Goal: Task Accomplishment & Management: Use online tool/utility

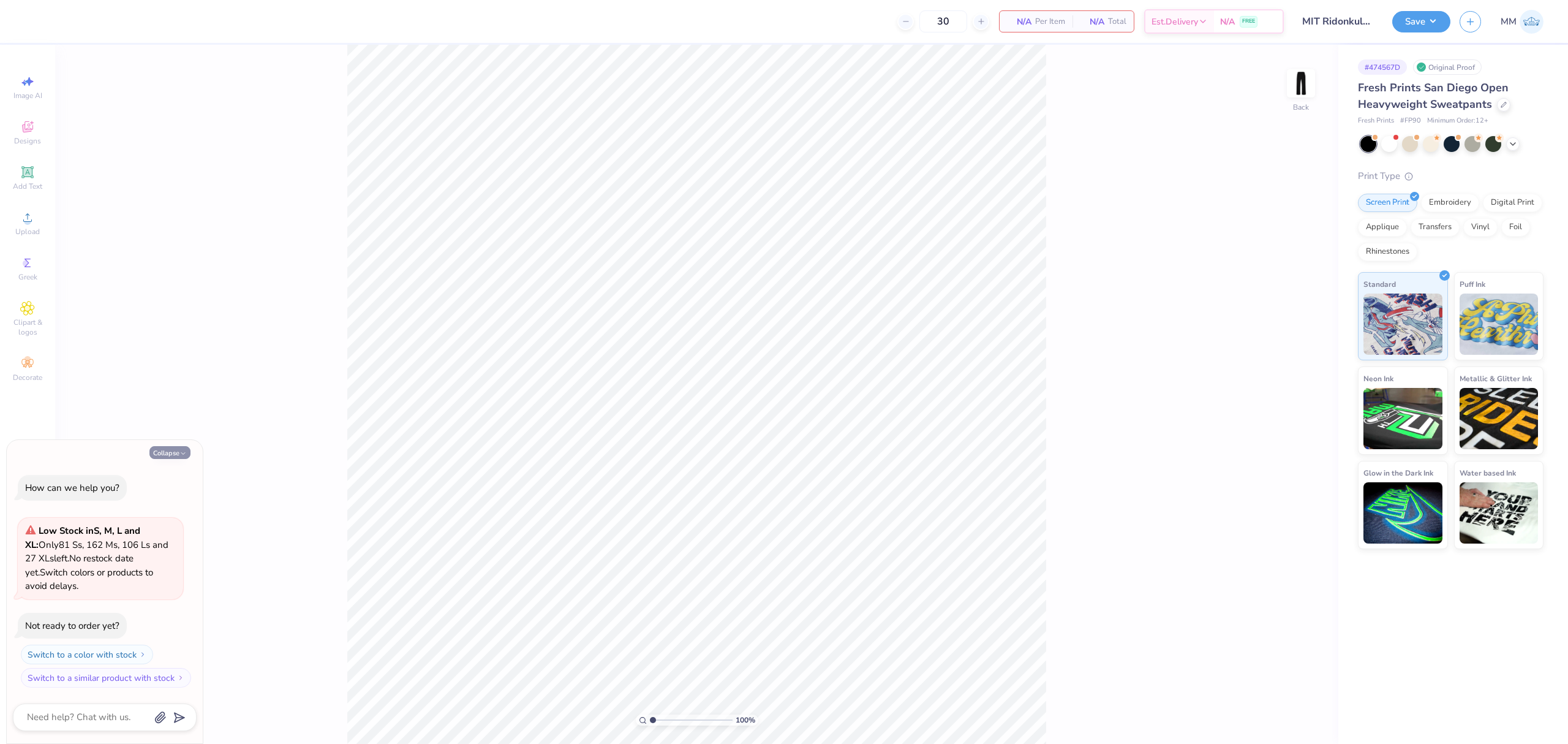
click at [179, 446] on button "Collapse" at bounding box center [170, 452] width 41 height 13
type textarea "x"
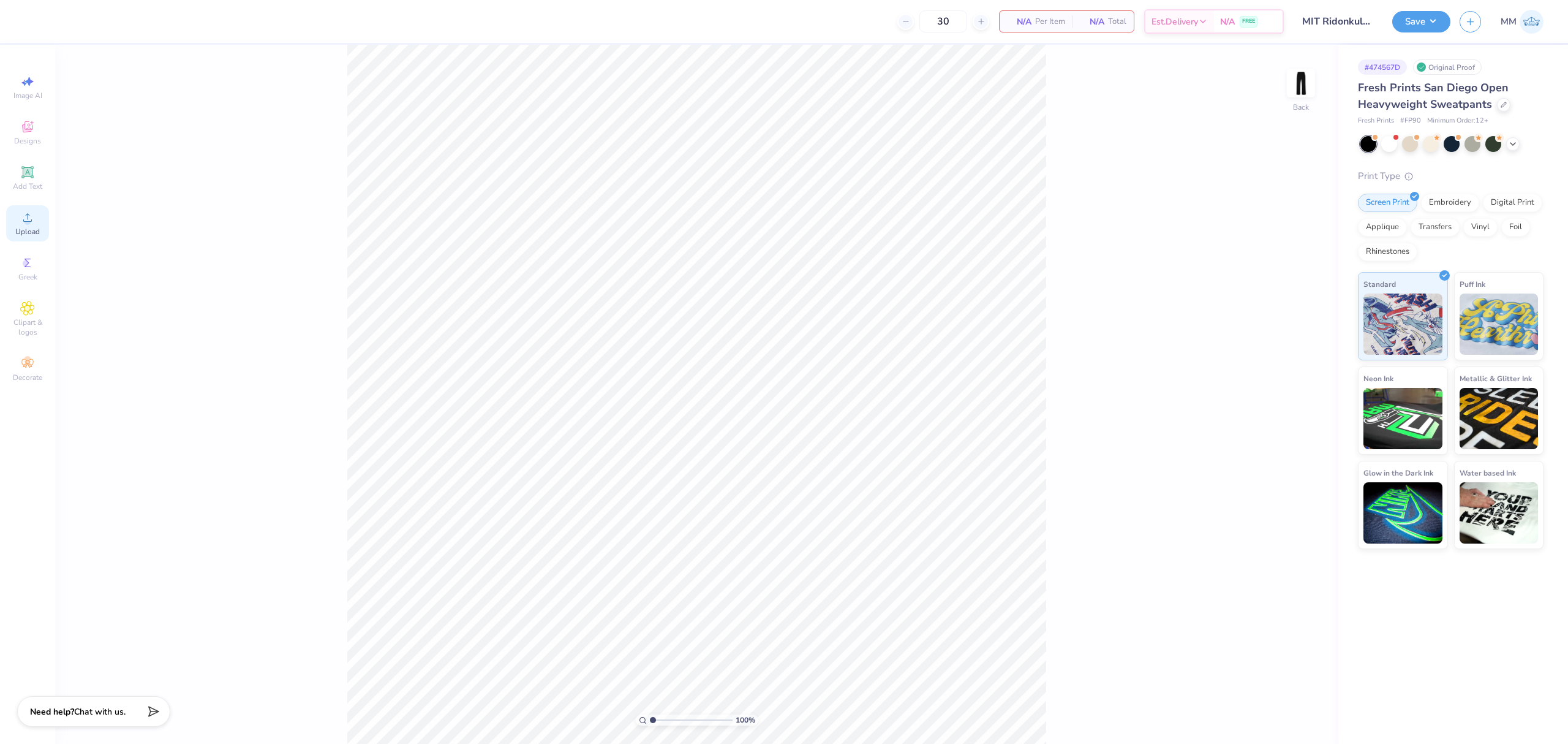
click at [34, 213] on icon at bounding box center [27, 217] width 15 height 15
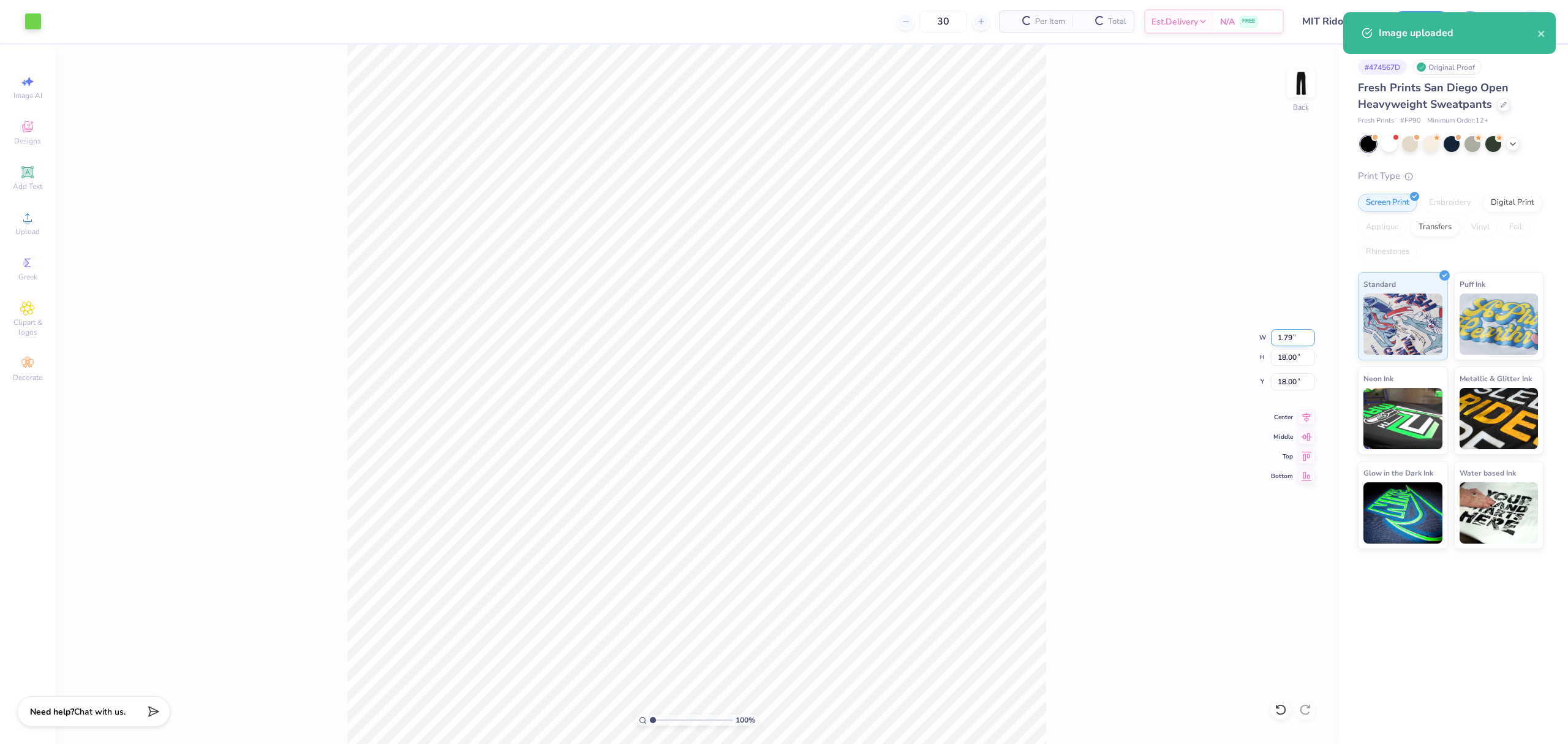
click at [1285, 336] on input "1.79" at bounding box center [1293, 337] width 44 height 17
type input "3.5"
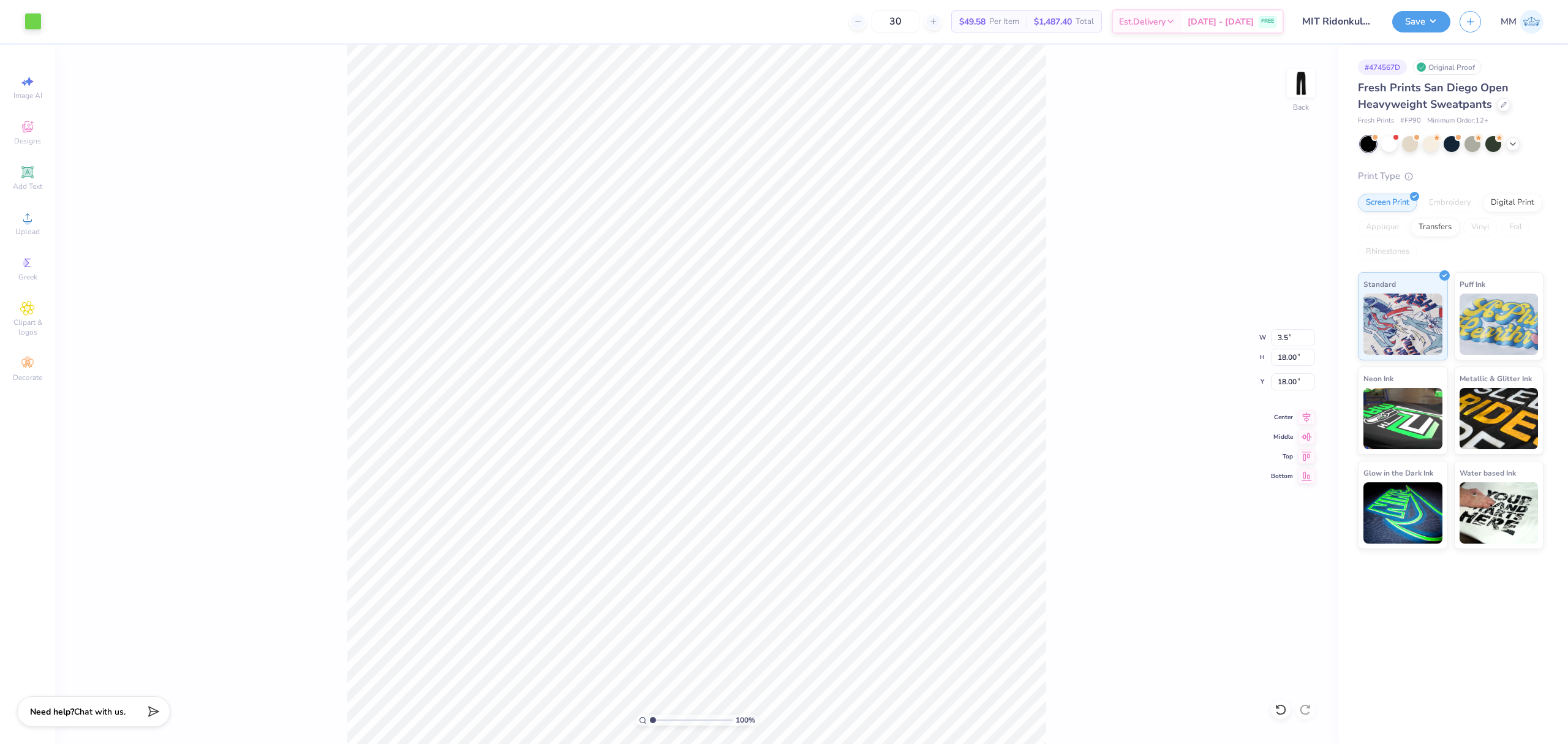
click at [1131, 442] on div "100 % Back W 3.5 3.5 " H 18.00 18.00 " Y 18.00 18.00 " Center Middle Top Bottom" at bounding box center [696, 394] width 1283 height 699
type input "21.04"
type input "20.53"
type input "11.92"
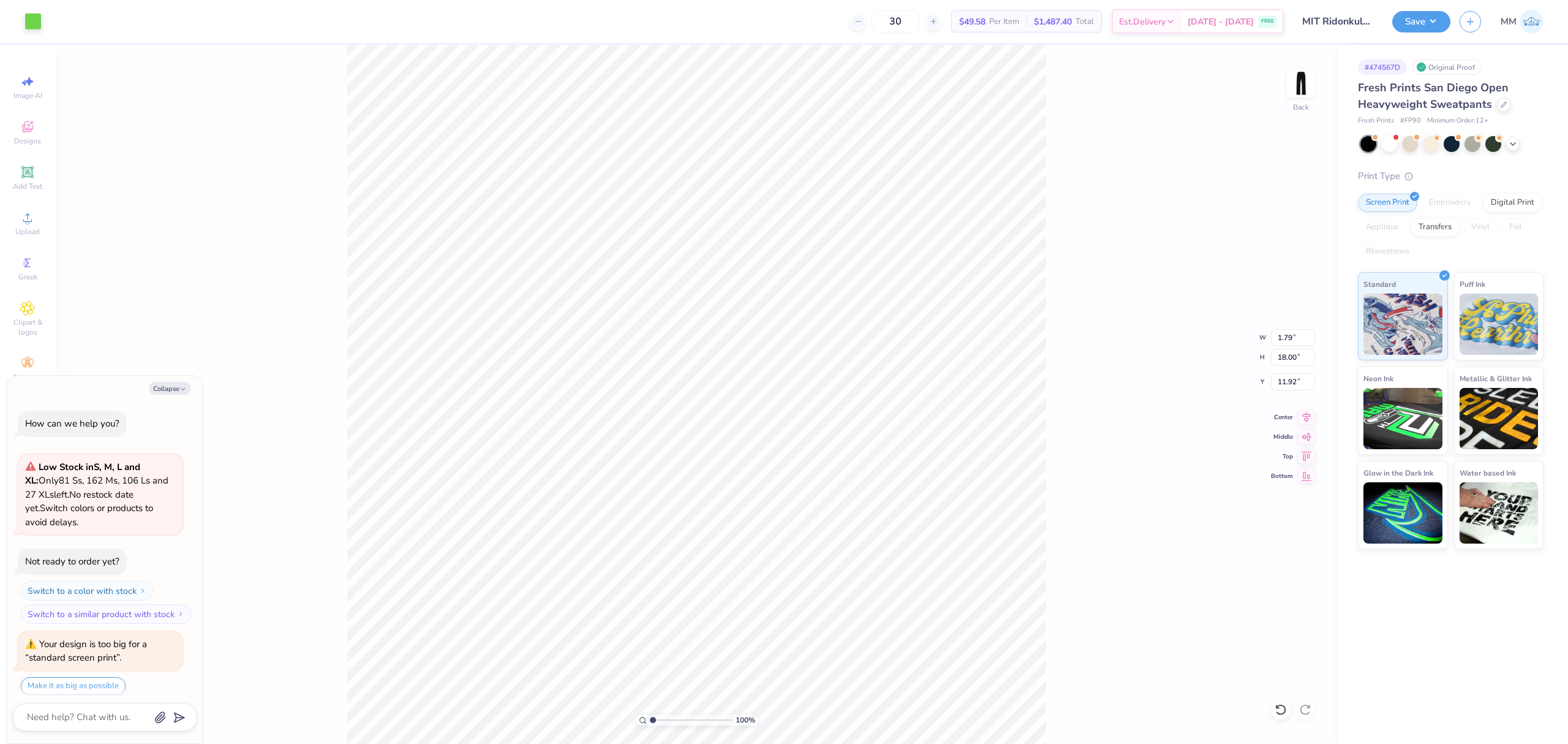
scroll to position [38, 0]
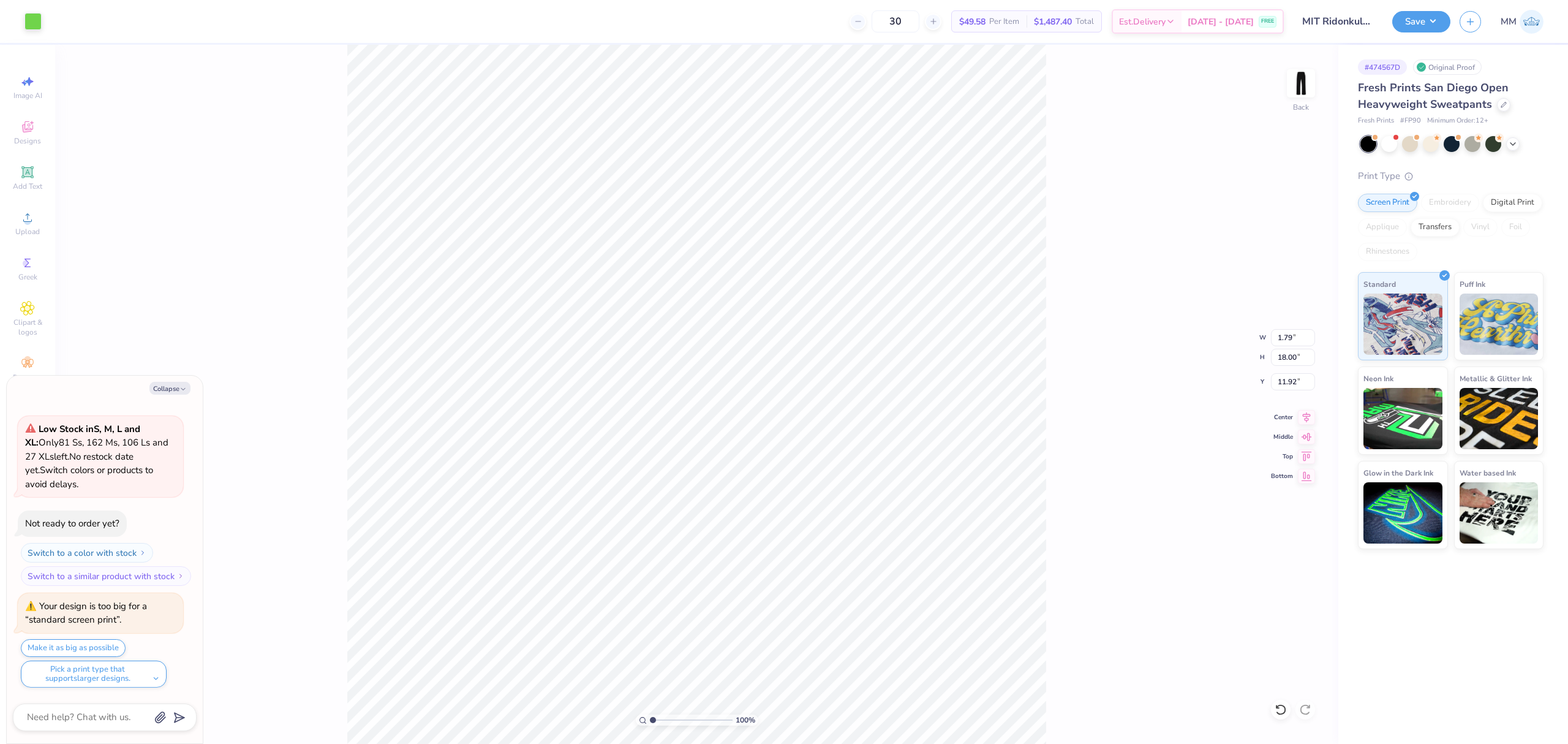
type textarea "x"
type input "22.12"
click at [40, 224] on div "Upload" at bounding box center [27, 223] width 43 height 36
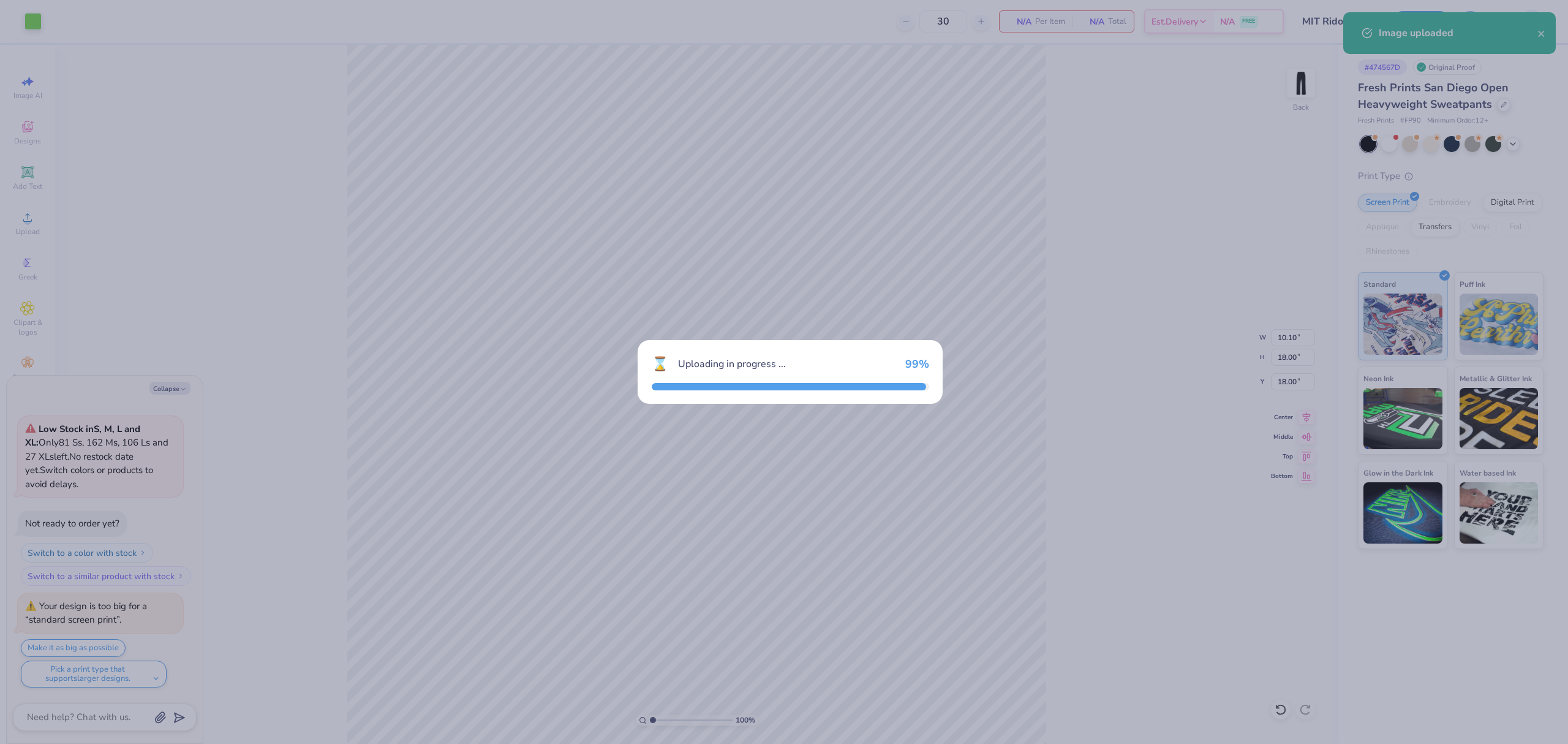
type textarea "x"
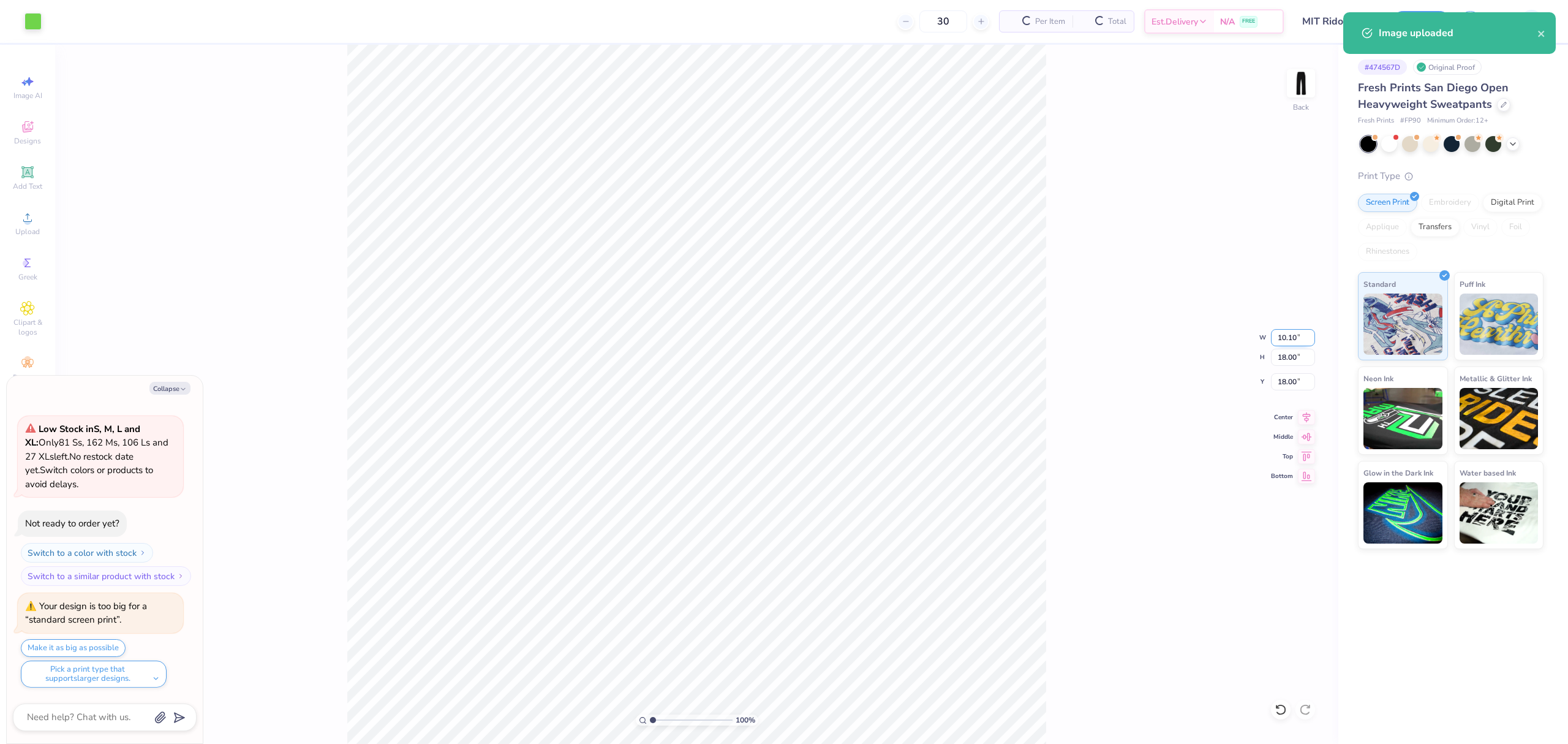
click at [1289, 329] on input "10.10" at bounding box center [1293, 337] width 44 height 17
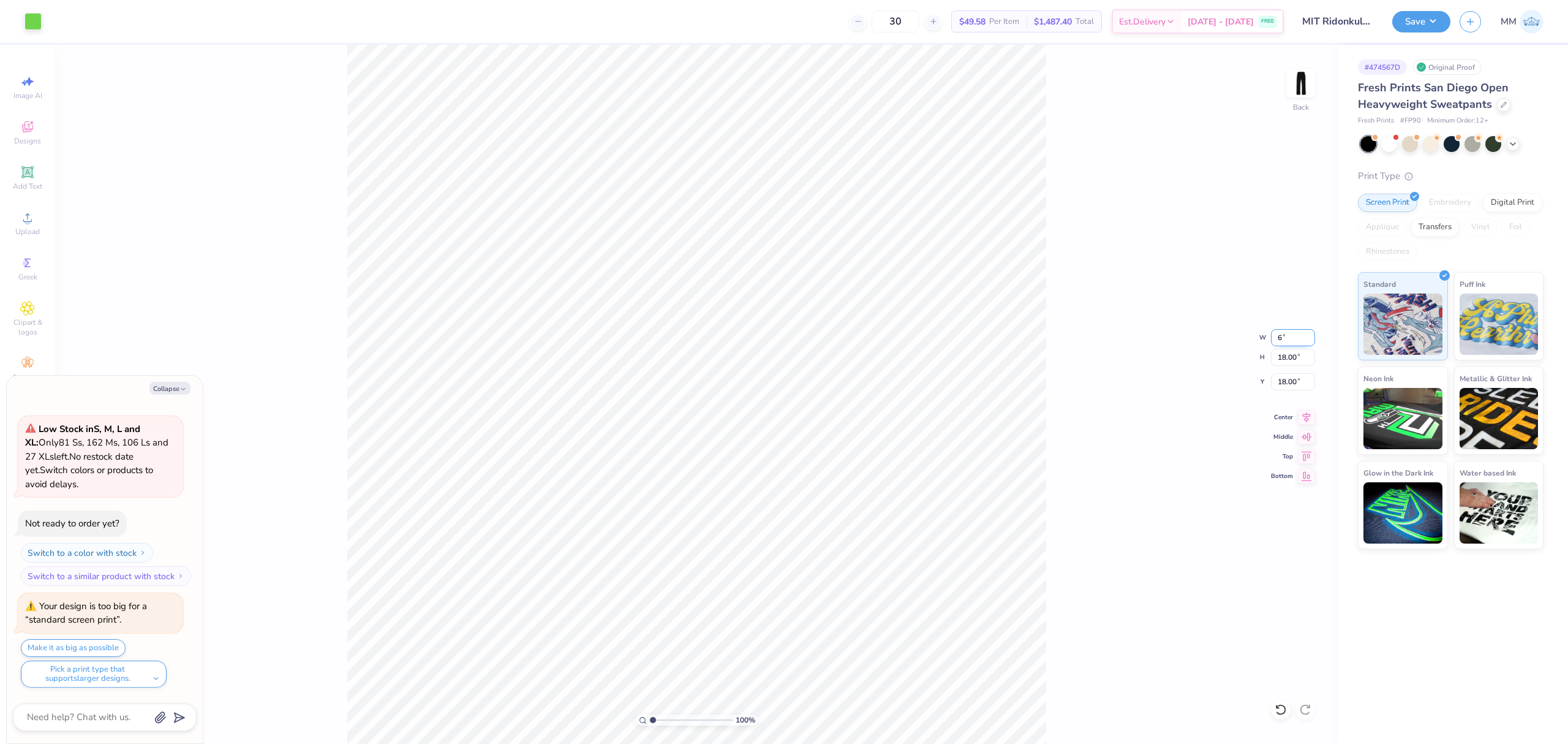
type input "6"
type textarea "x"
type input "6.00"
type input "10.69"
type input "21.65"
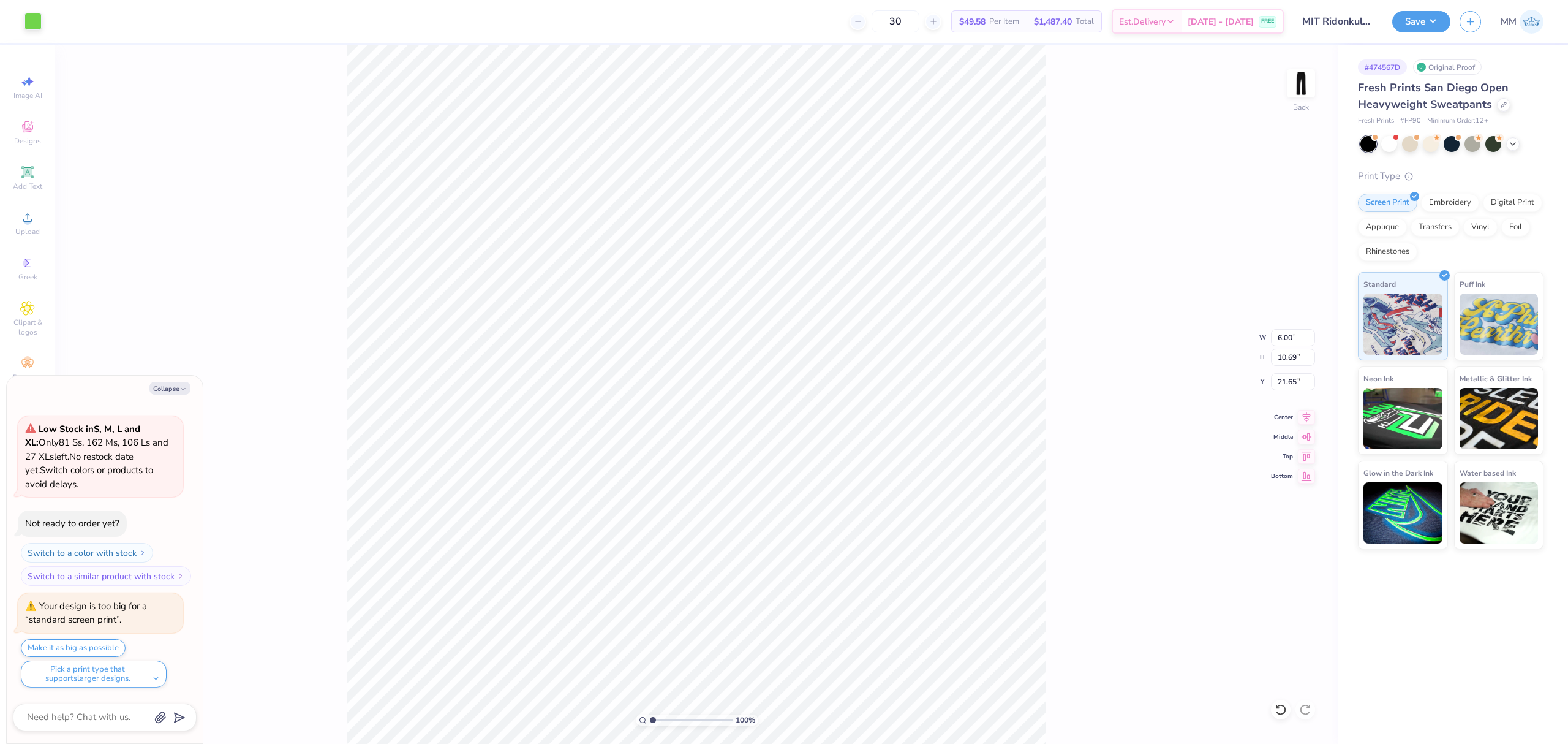
type textarea "x"
type input "5.95"
type textarea "x"
click at [1312, 419] on icon at bounding box center [1307, 415] width 17 height 15
click at [1280, 387] on input "5.95" at bounding box center [1293, 381] width 44 height 17
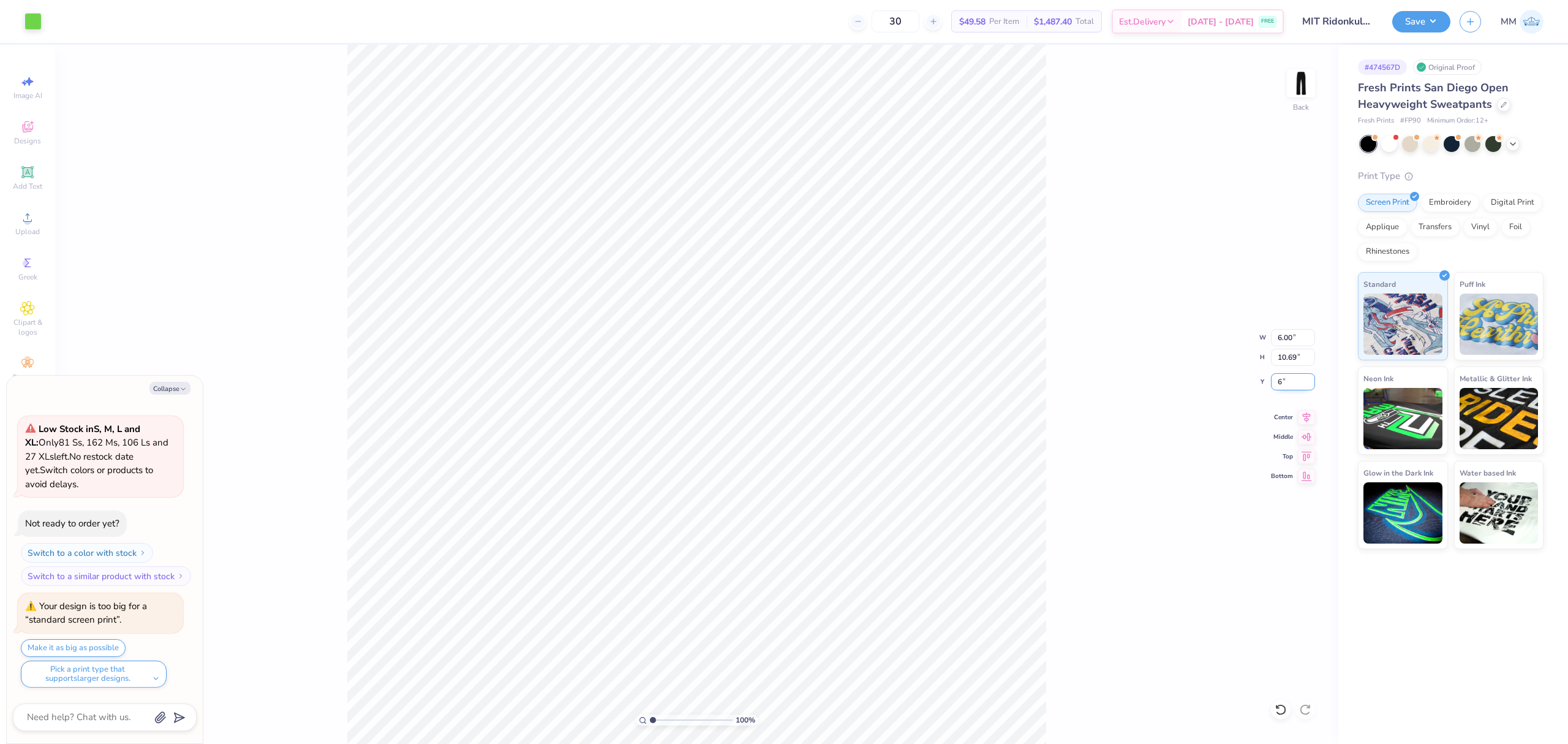
type input "6"
type textarea "x"
type input "6.00"
click at [25, 223] on circle at bounding box center [27, 221] width 6 height 6
type textarea "x"
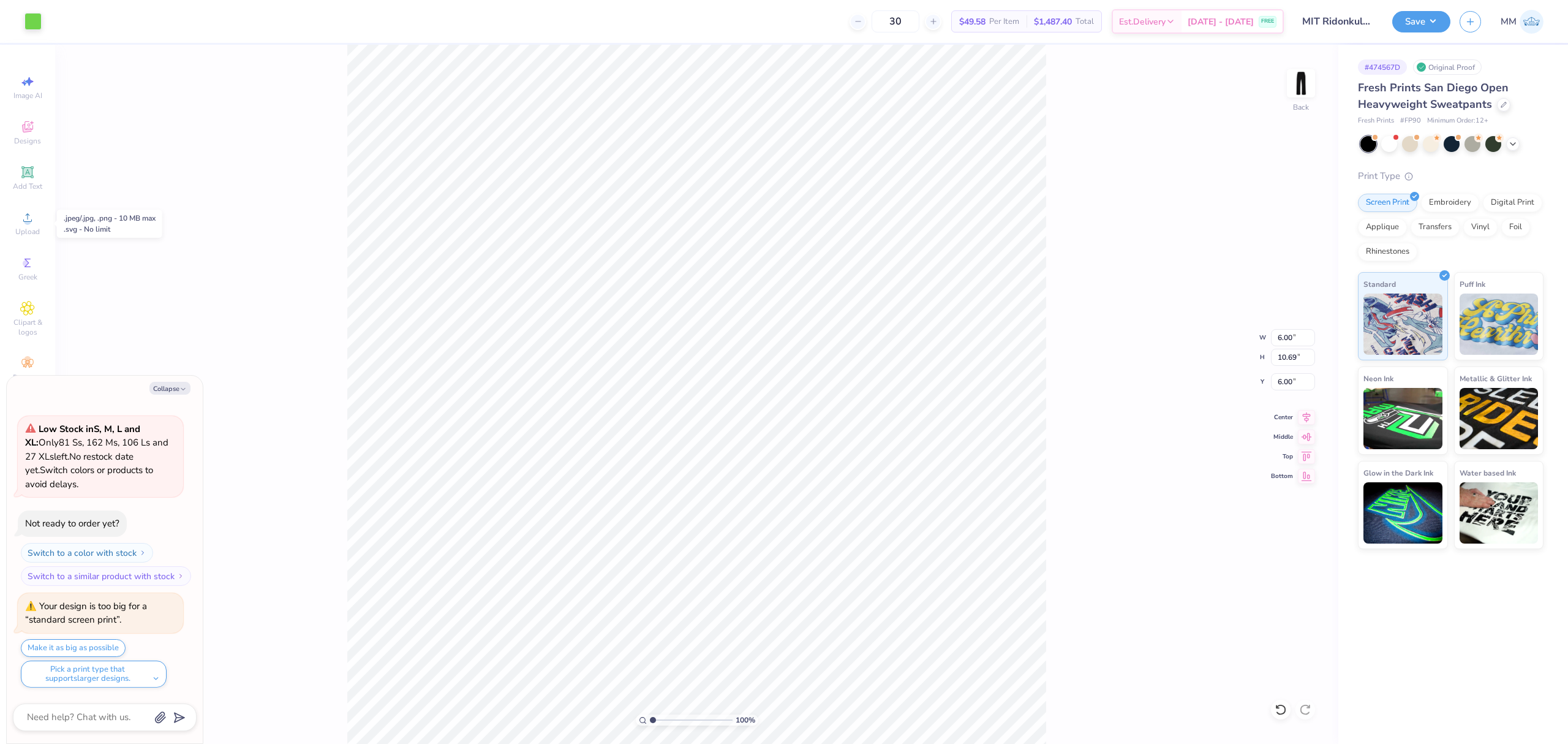
type input "10.84"
type input "4.29"
type input "24.86"
type textarea "x"
type input "29.49"
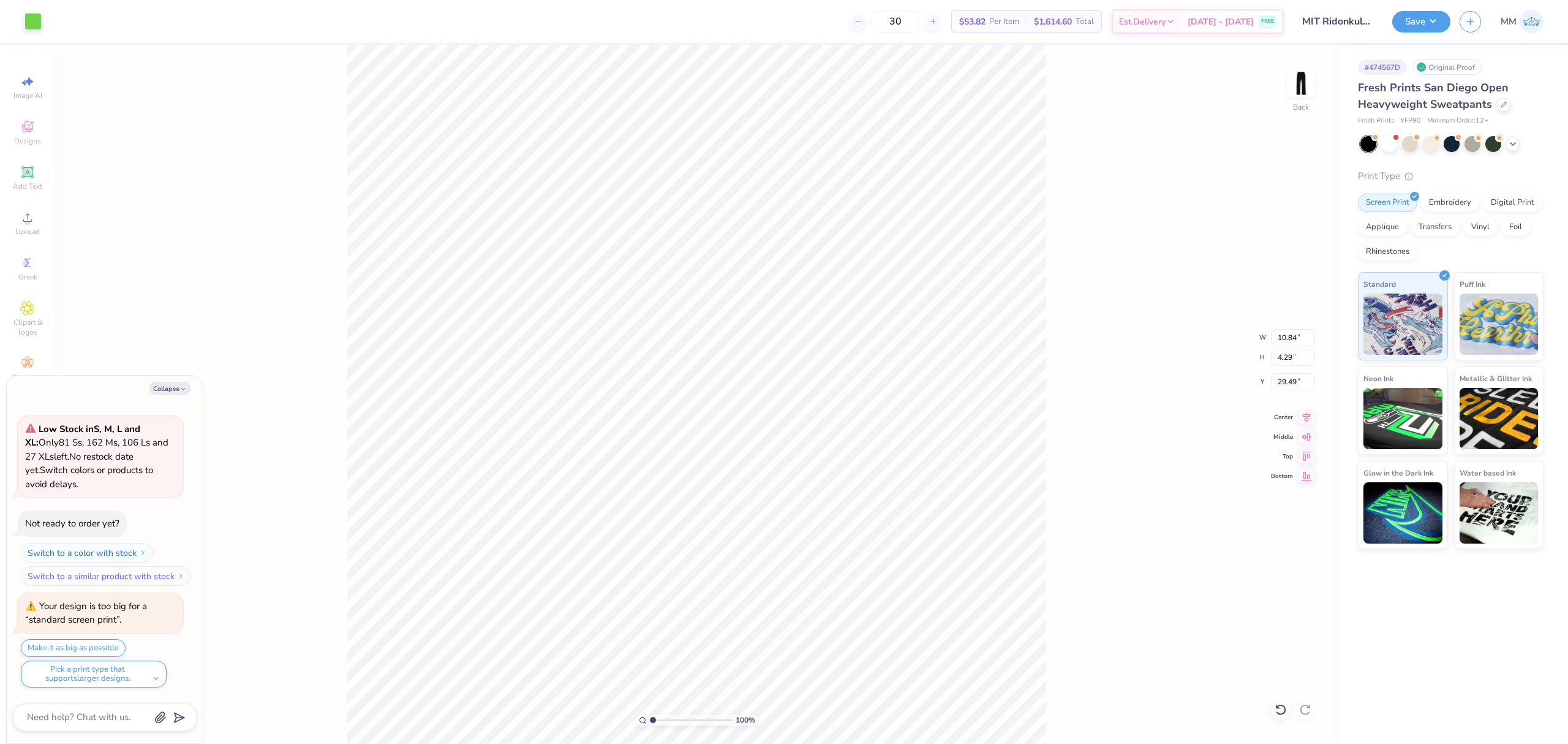
type textarea "x"
type input "6.00"
type input "10.69"
type input "6.00"
type textarea "x"
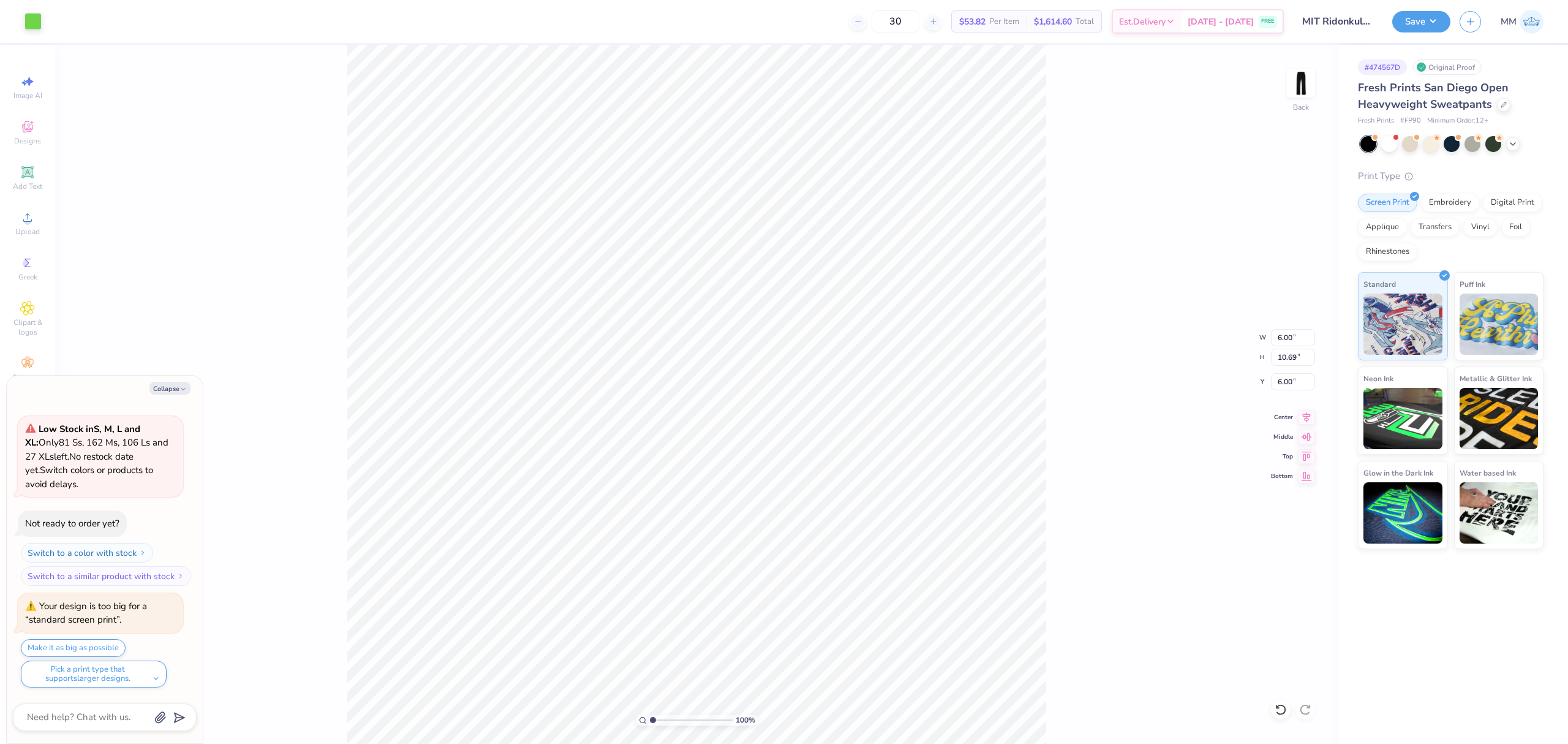
type input "22.06"
click at [1280, 336] on input "6.00" at bounding box center [1293, 337] width 44 height 17
type input "3.5"
type textarea "x"
type input "3.50"
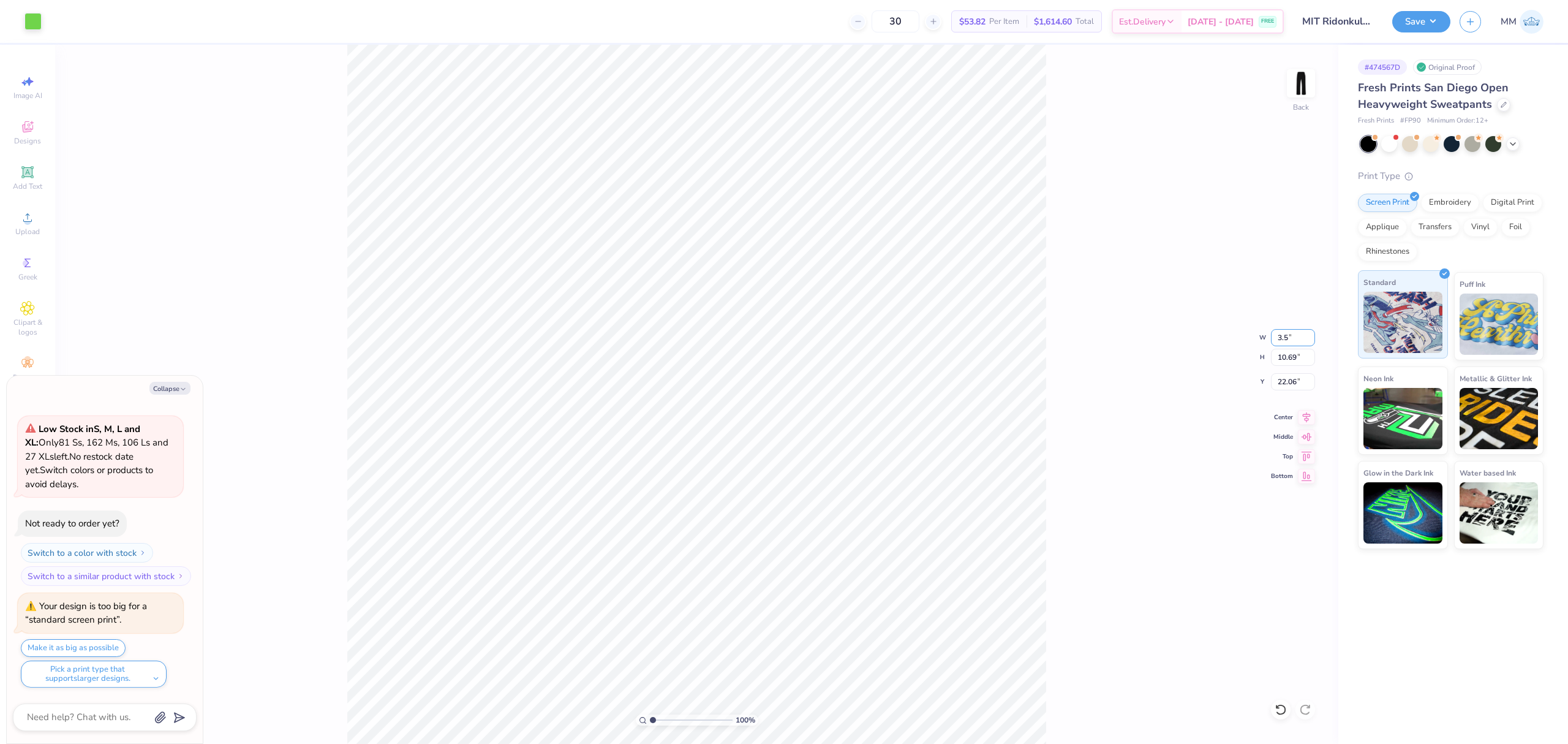
type input "6.24"
type input "24.29"
type textarea "x"
type input "2.58"
type textarea "x"
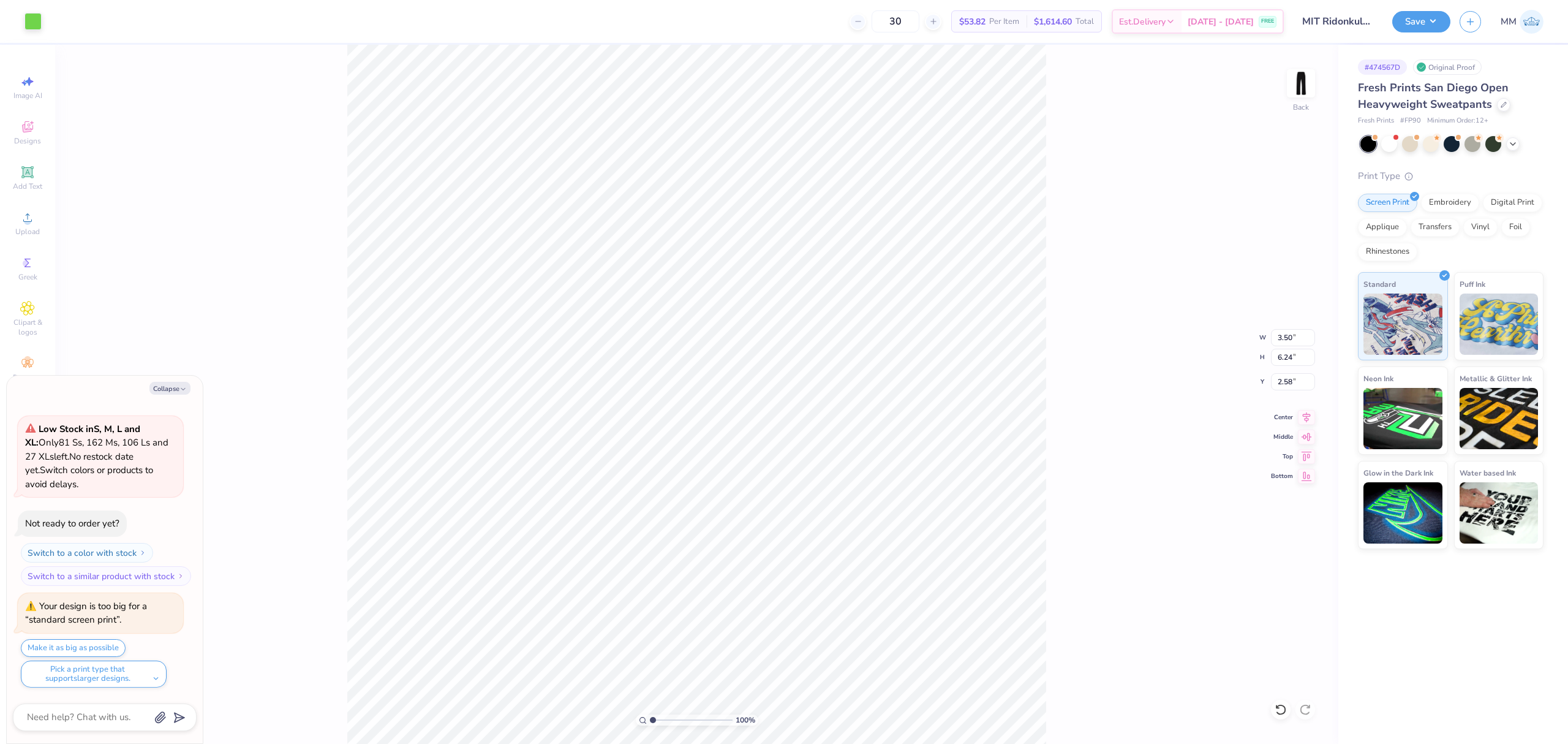
type input "10.84"
type input "4.29"
type input "29.49"
type textarea "x"
type input "3.50"
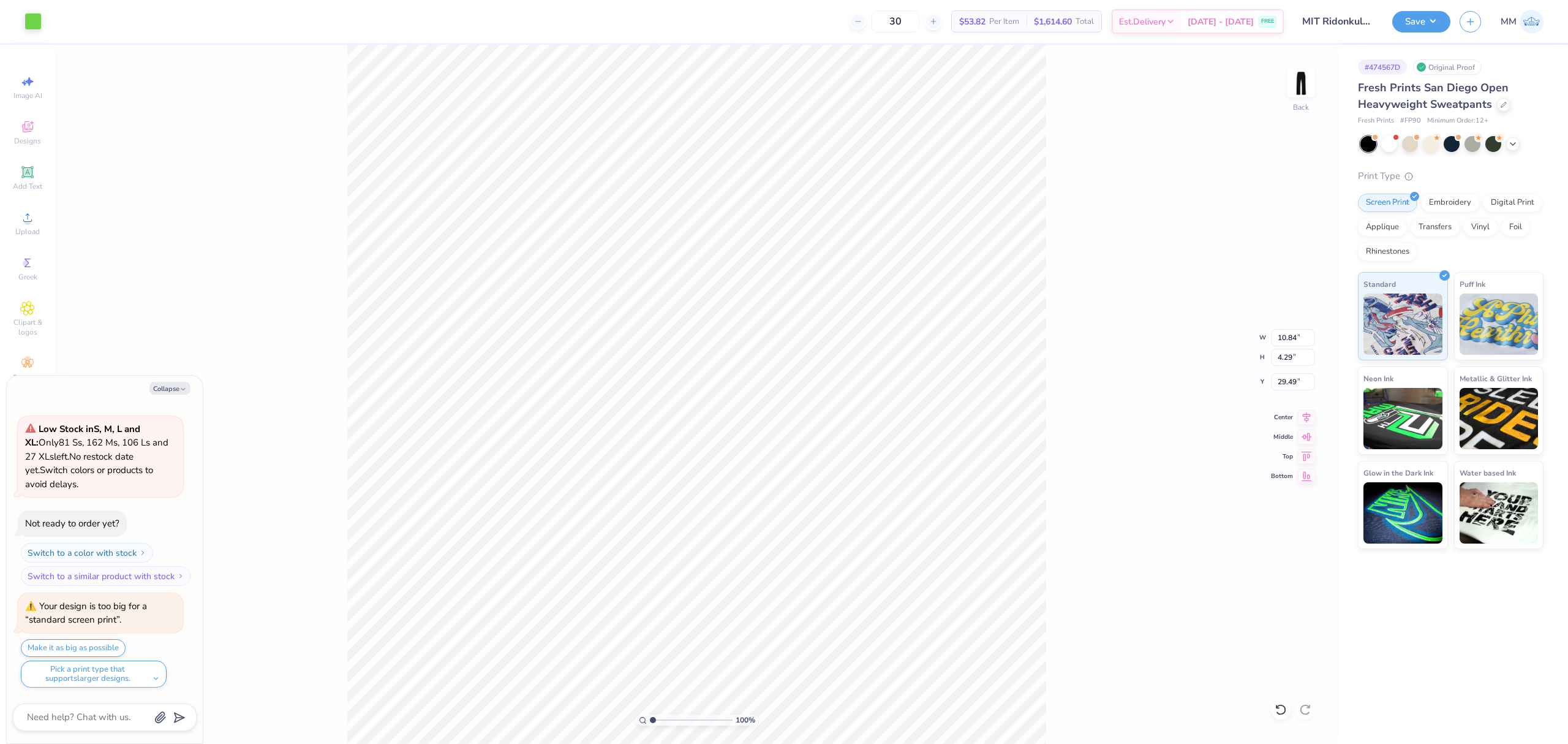
type input "6.24"
type input "2.58"
type textarea "x"
type input "36.23"
type textarea "x"
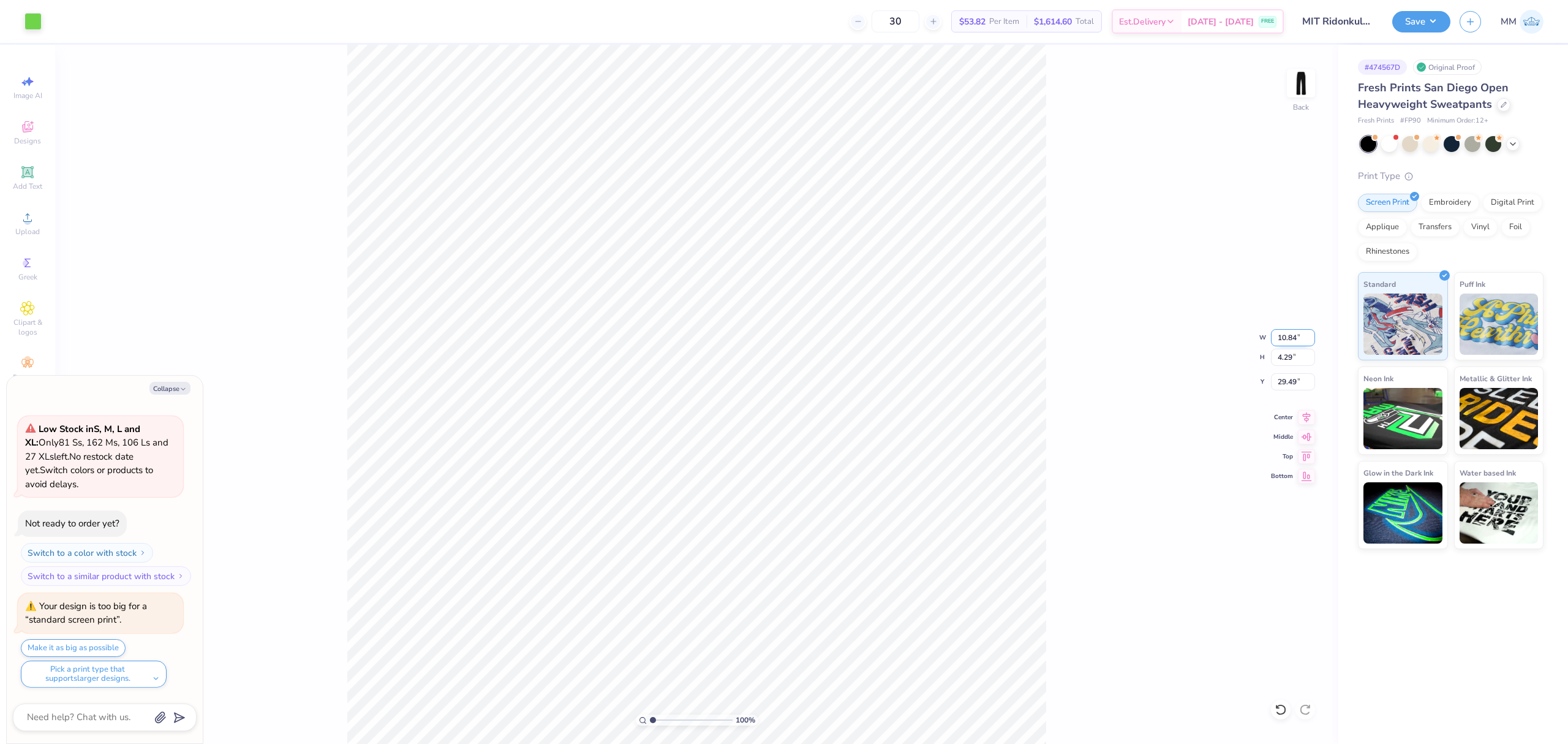
click at [1285, 336] on input "10.84" at bounding box center [1293, 337] width 44 height 17
type input "6"
type textarea "x"
type input "6.00"
type input "2.37"
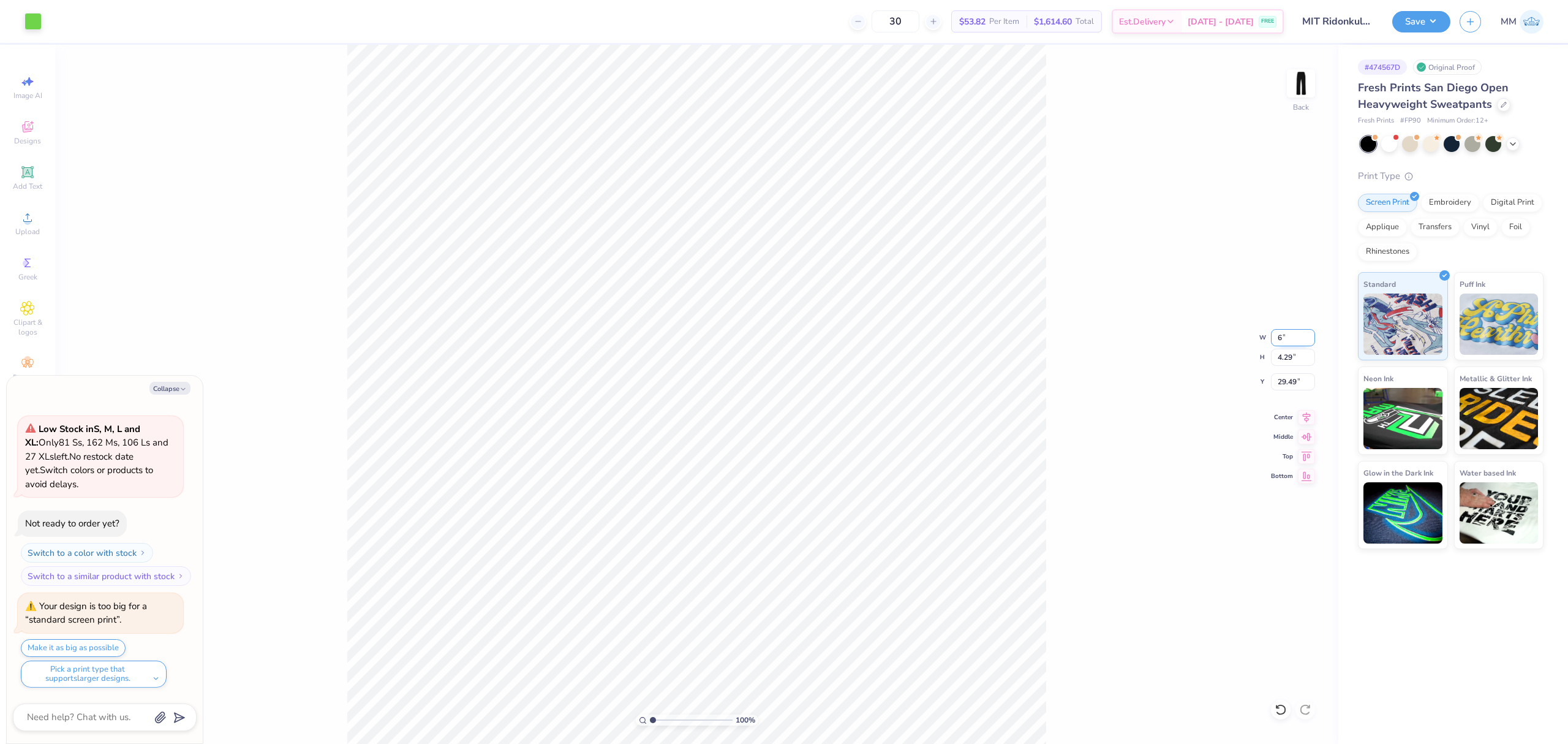
type input "30.44"
type textarea "x"
type input "6.21"
type textarea "x"
type input "7.35"
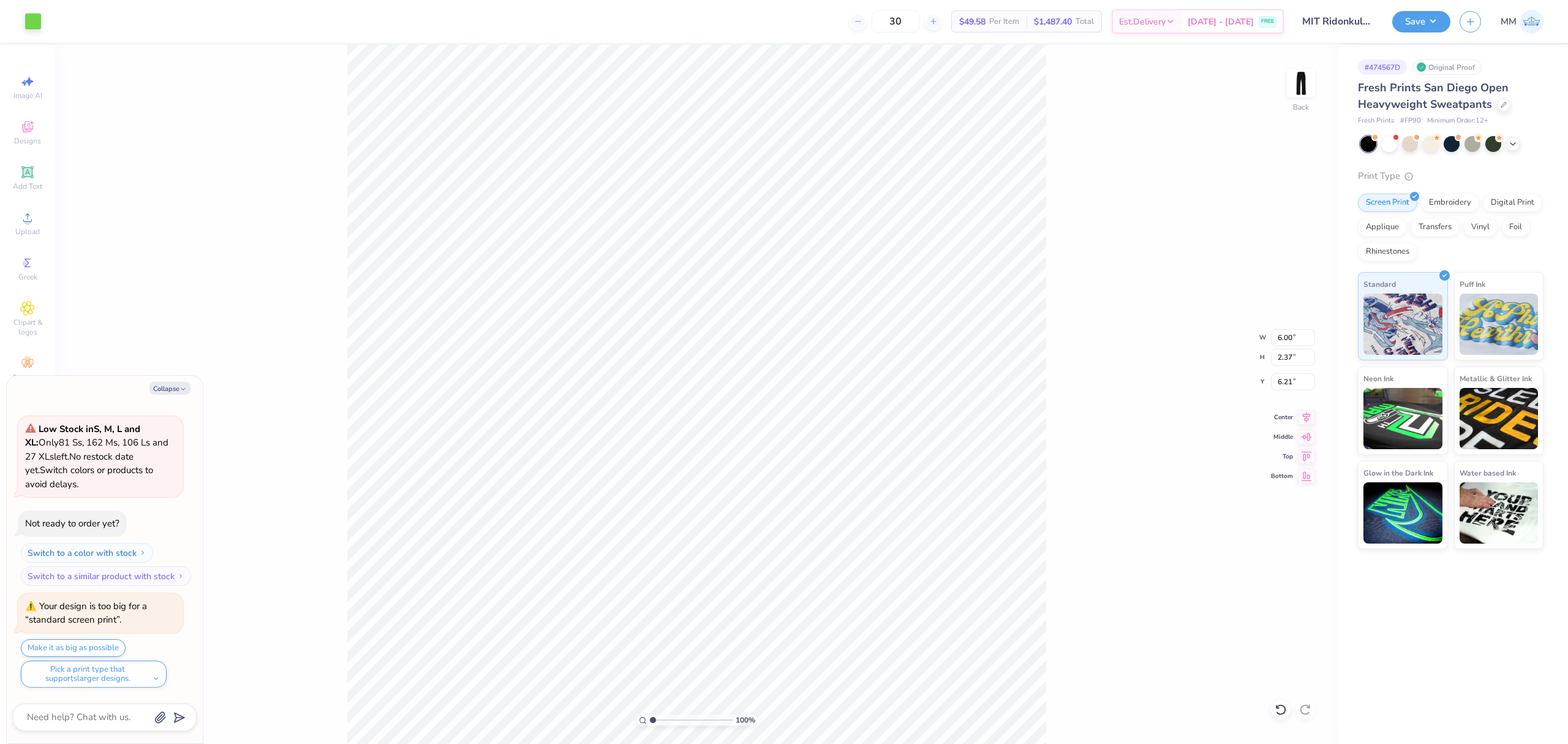
type input "2.91"
type textarea "x"
type input "31.53"
type textarea "x"
type input "2.92"
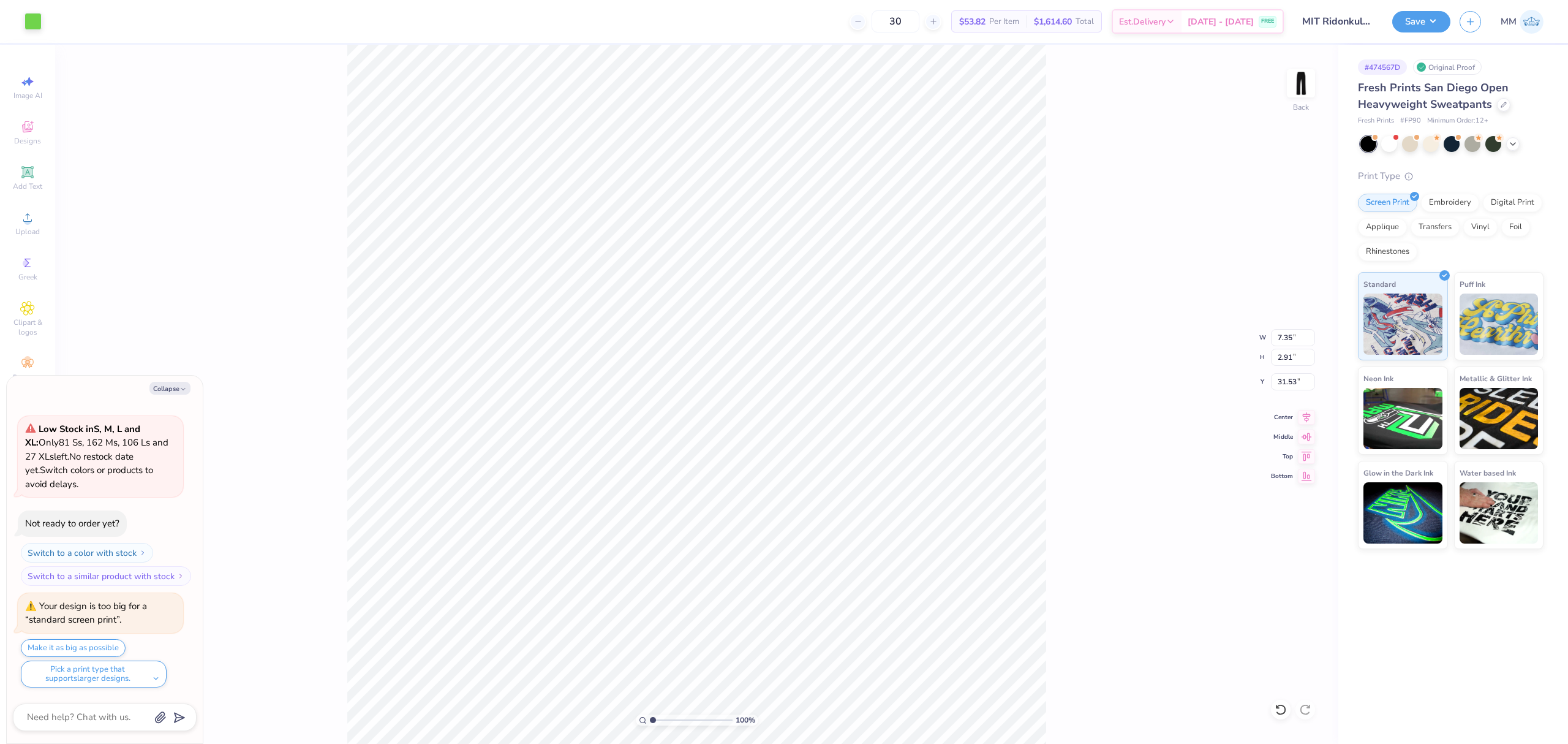
type input "7.34"
type input "29.31"
click at [1295, 336] on input "2.92" at bounding box center [1293, 337] width 44 height 17
type input "17"
type textarea "x"
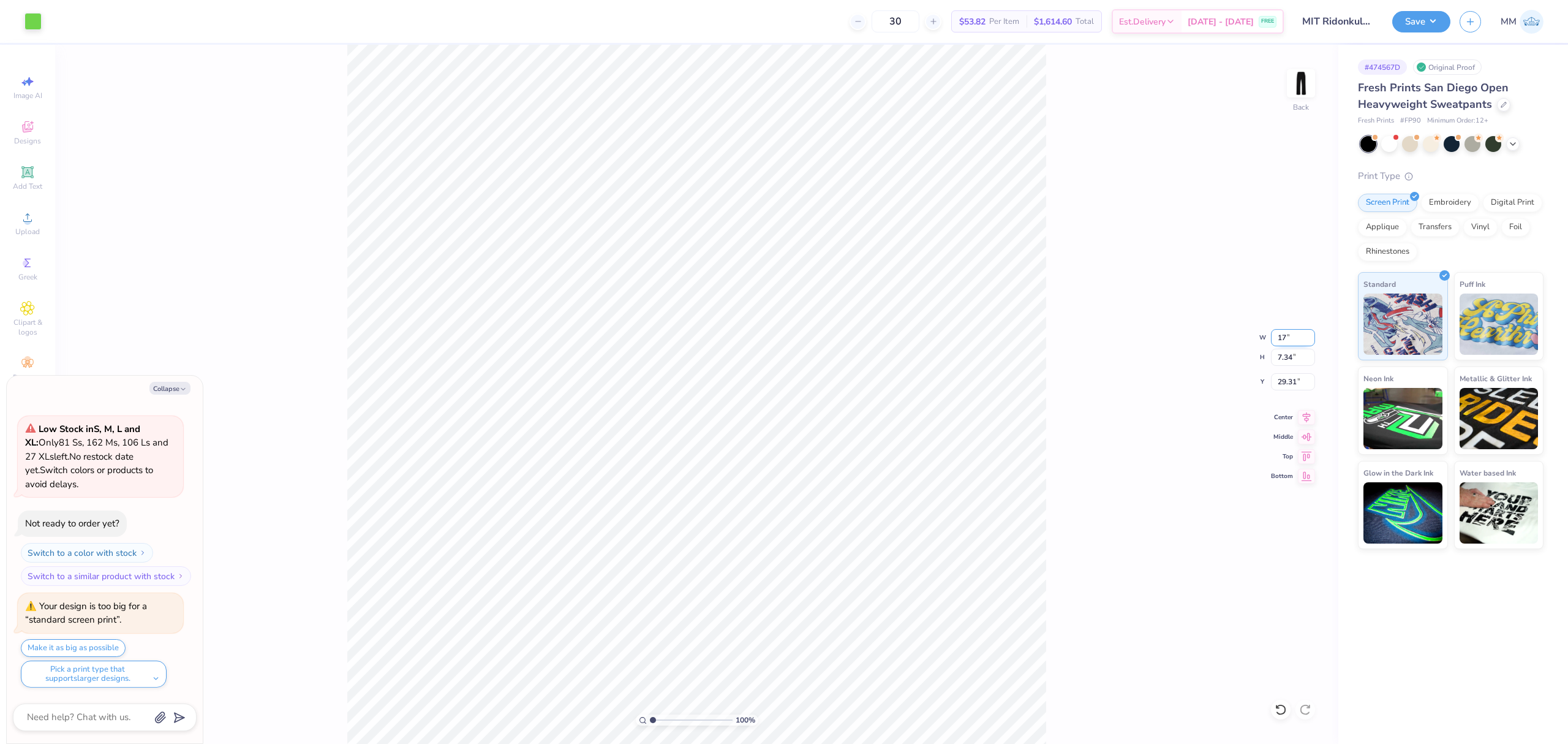
type input "7.15"
type input "18.00"
type input "23.98"
click at [1296, 339] on input "7.15" at bounding box center [1293, 337] width 44 height 17
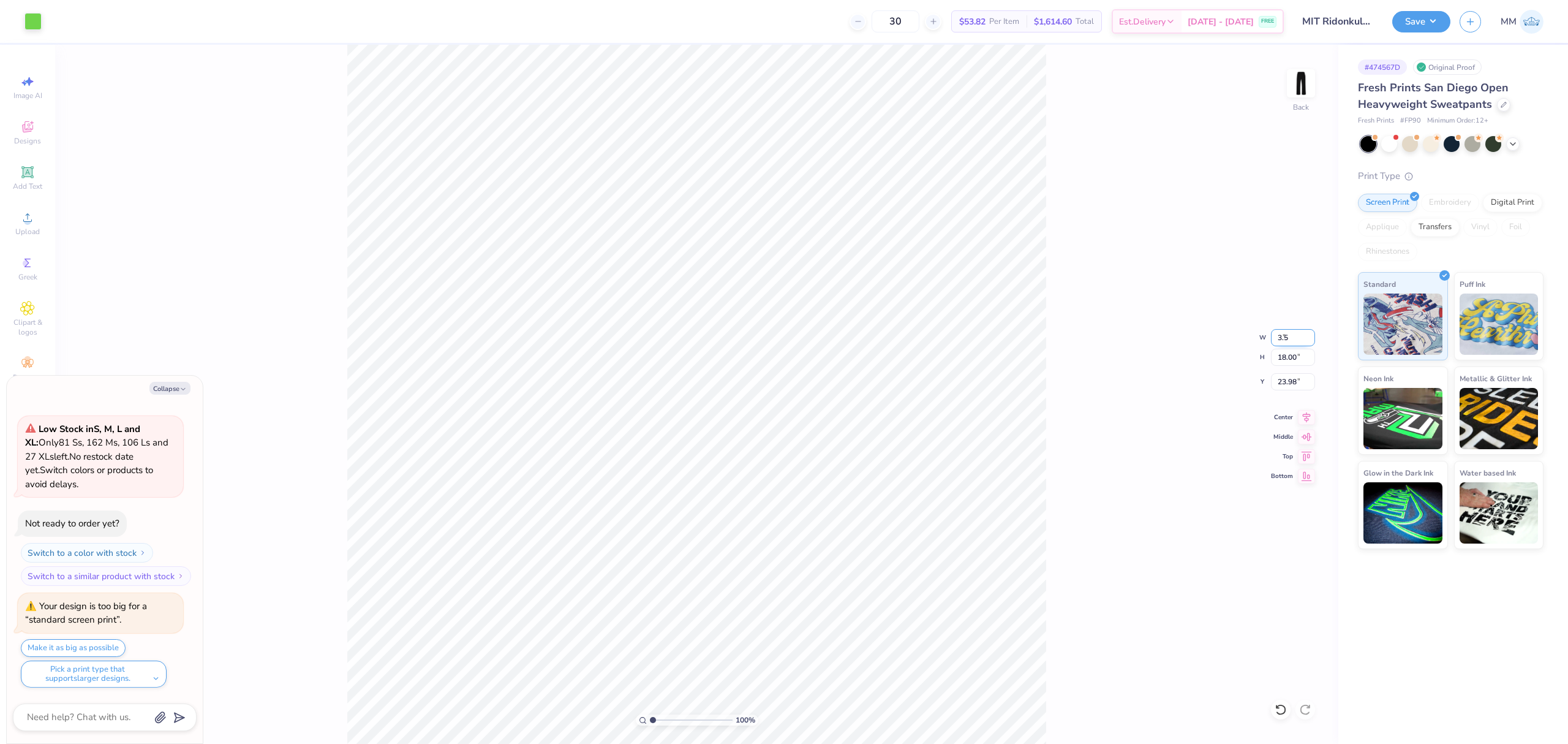
type input "3.5"
type textarea "x"
type input "3.50"
type input "8.81"
type input "28.58"
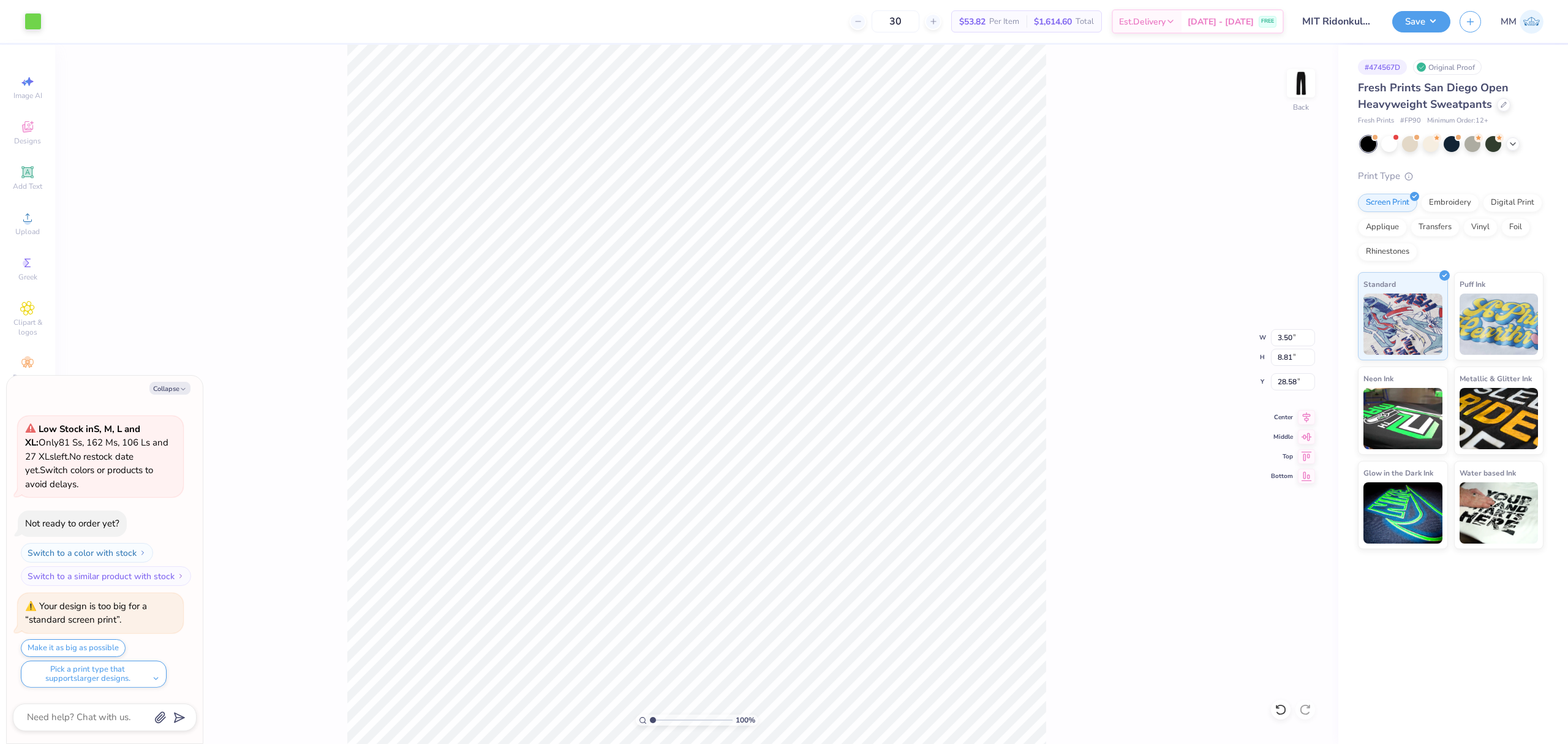
type textarea "x"
type input "13.60"
click at [1285, 327] on div "100 % Back W 3.50 3.50 " H 6.24 6.24 " Y 36.23 36.23 " Center Middle Top Bottom" at bounding box center [696, 394] width 1283 height 699
type textarea "x"
click at [1292, 337] on input "3.50" at bounding box center [1293, 337] width 44 height 17
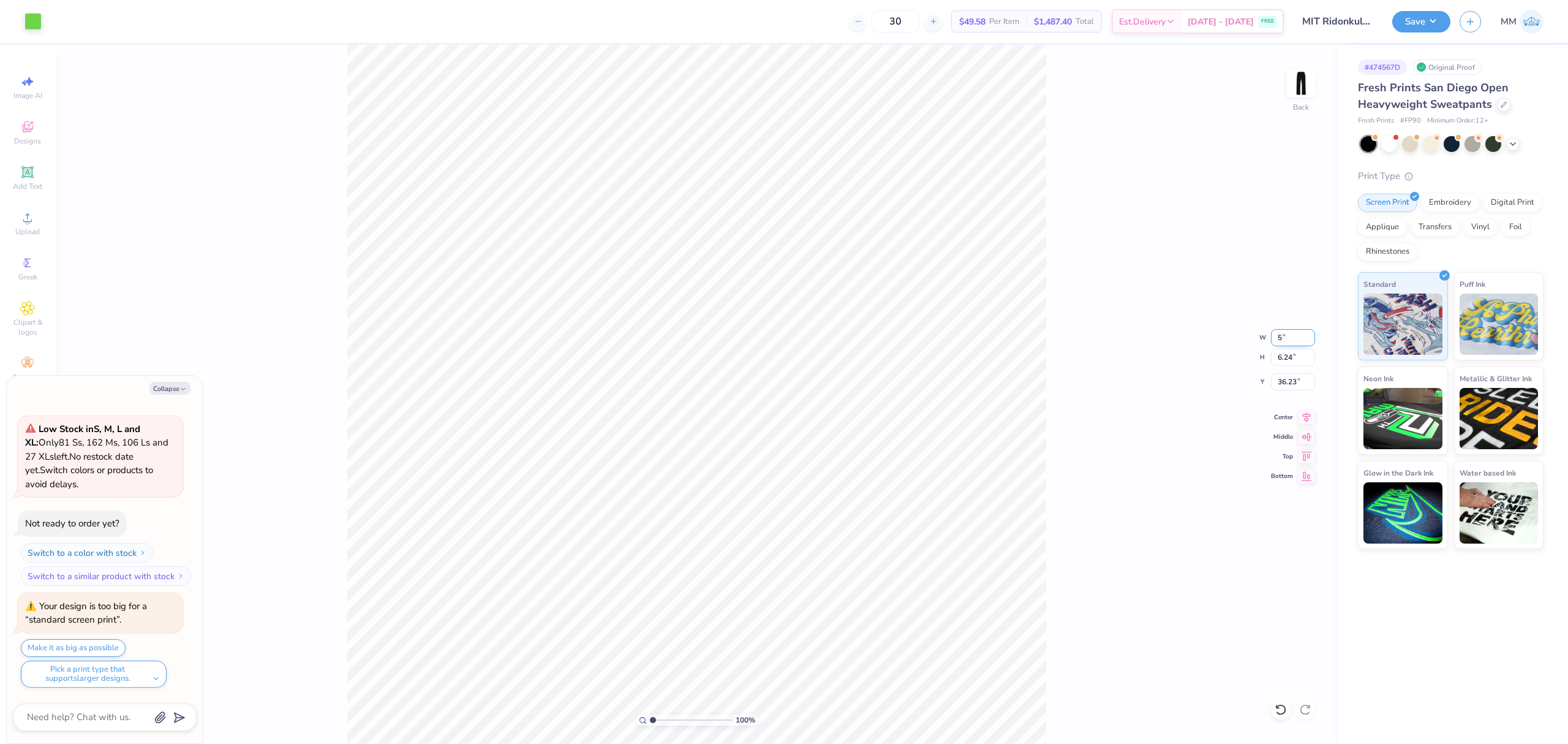
type input "5"
type textarea "x"
type input "5.00"
type input "8.91"
type input "34.89"
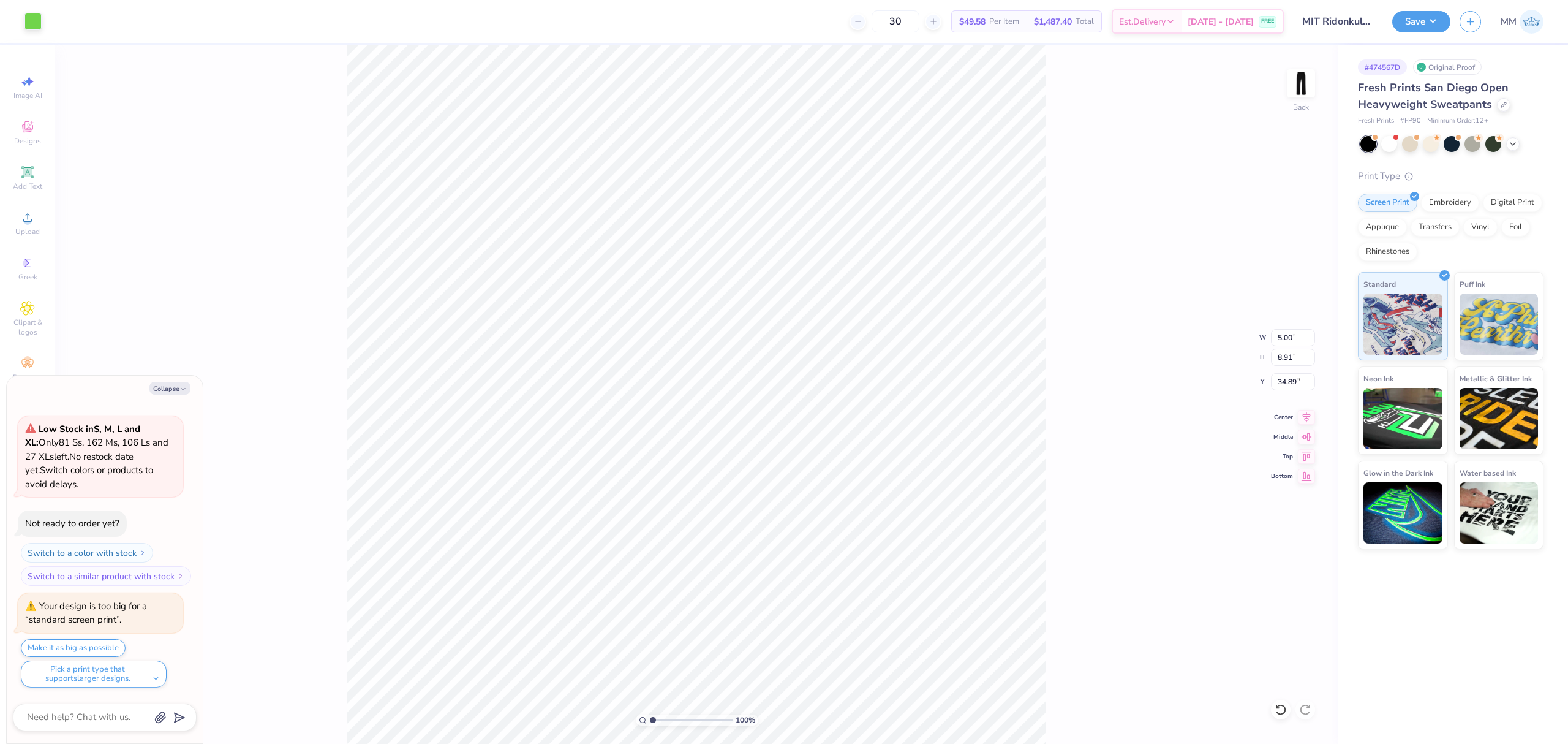
type textarea "x"
type input "4.72"
drag, startPoint x: 1310, startPoint y: 415, endPoint x: 1140, endPoint y: 405, distance: 170.3
click at [1310, 416] on icon at bounding box center [1307, 417] width 17 height 15
click at [1059, 401] on div "100 % Back W 5.00 5.00 " H 8.91 8.91 " Y 4.72 4.72 " Center Middle Top Bottom" at bounding box center [696, 394] width 1283 height 699
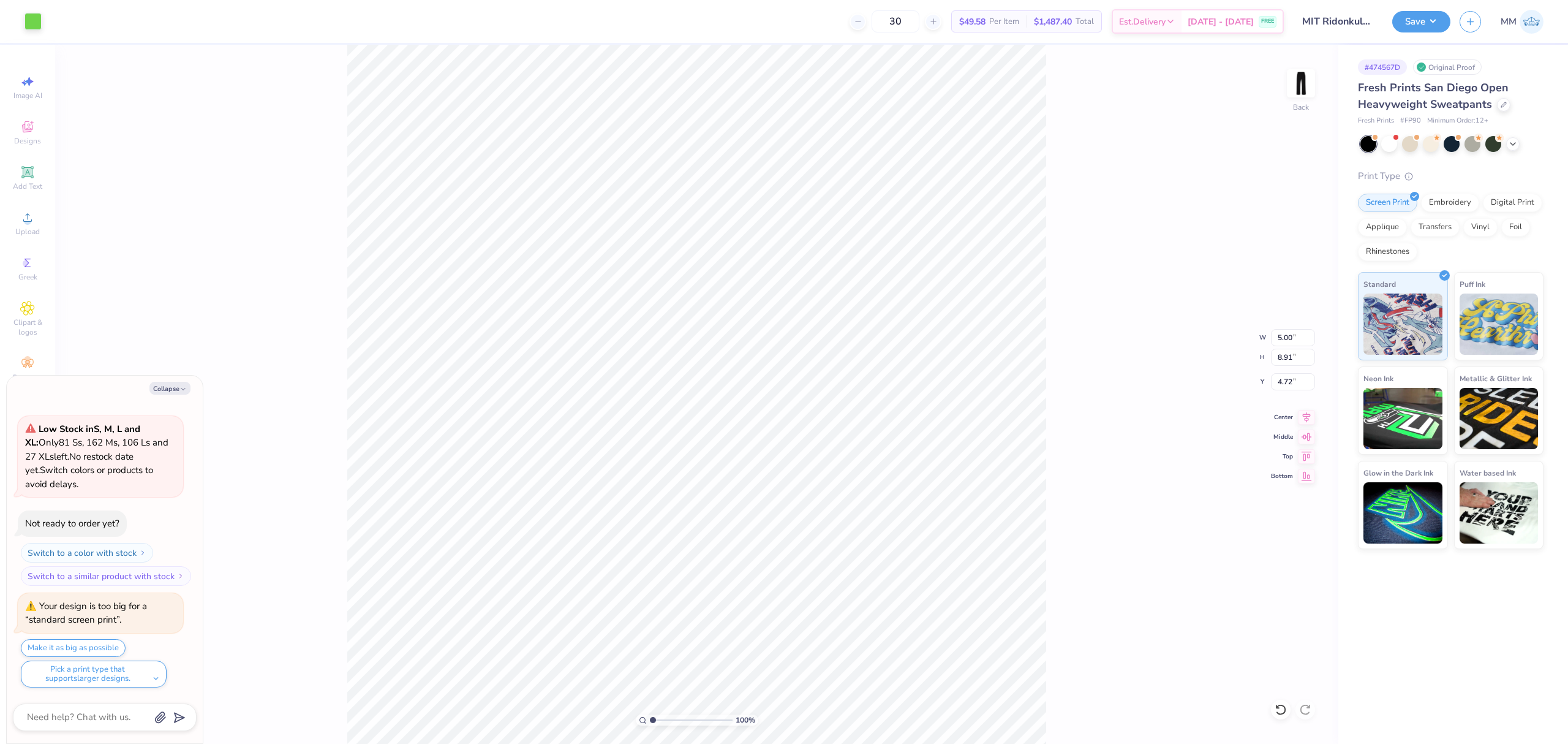
type textarea "x"
type input "4.29"
click at [21, 228] on span "Upload" at bounding box center [28, 231] width 25 height 10
click at [22, 221] on icon at bounding box center [27, 217] width 15 height 15
click at [23, 224] on icon at bounding box center [27, 217] width 15 height 15
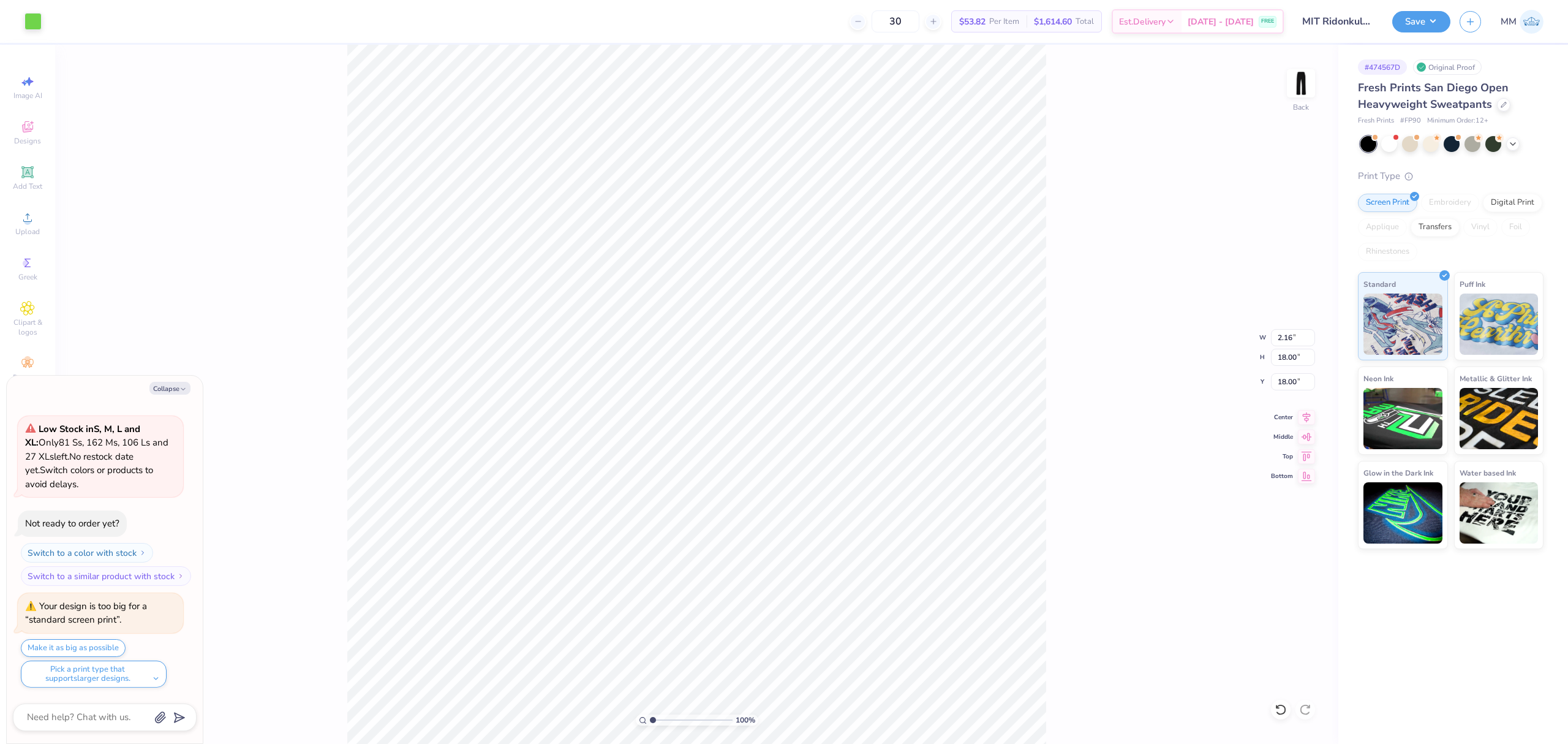
type textarea "x"
click at [1283, 388] on input "19.30" at bounding box center [1293, 381] width 44 height 17
type input "19"
type textarea "x"
type input "19.00"
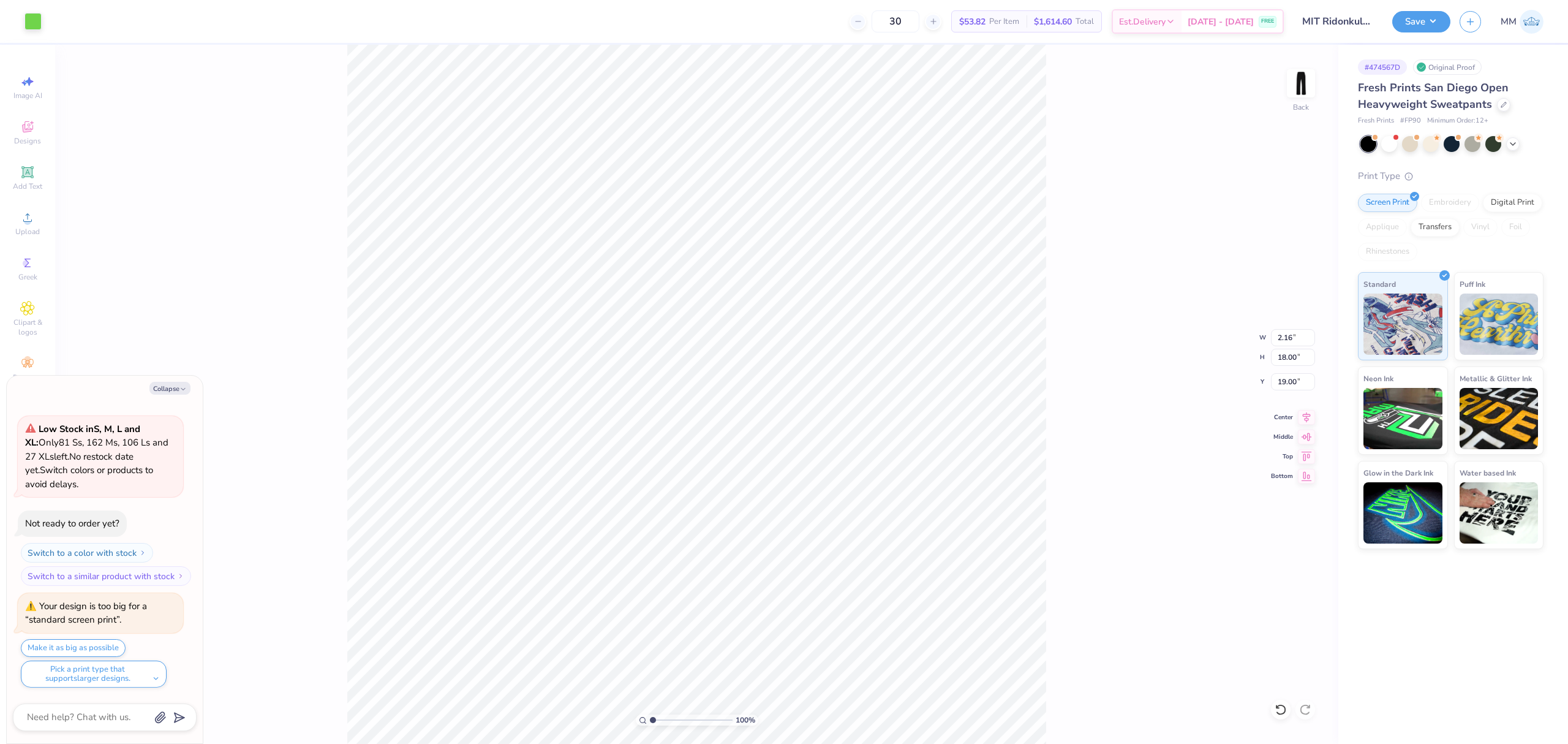
drag, startPoint x: 1057, startPoint y: 345, endPoint x: 1047, endPoint y: 357, distance: 15.6
click at [1057, 346] on div "100 % Back W 2.16 2.16 " H 18.00 18.00 " Y 19.00 19.00 " Center Middle Top Bott…" at bounding box center [696, 394] width 1283 height 699
click at [1303, 417] on icon at bounding box center [1307, 415] width 17 height 15
drag, startPoint x: 1081, startPoint y: 275, endPoint x: 1074, endPoint y: 275, distance: 7.0
click at [1078, 275] on div "100 % Back W 5.00 5.00 " H 8.91 8.91 " Y 4.29 4.29 " Center Middle Top Bottom" at bounding box center [696, 394] width 1283 height 699
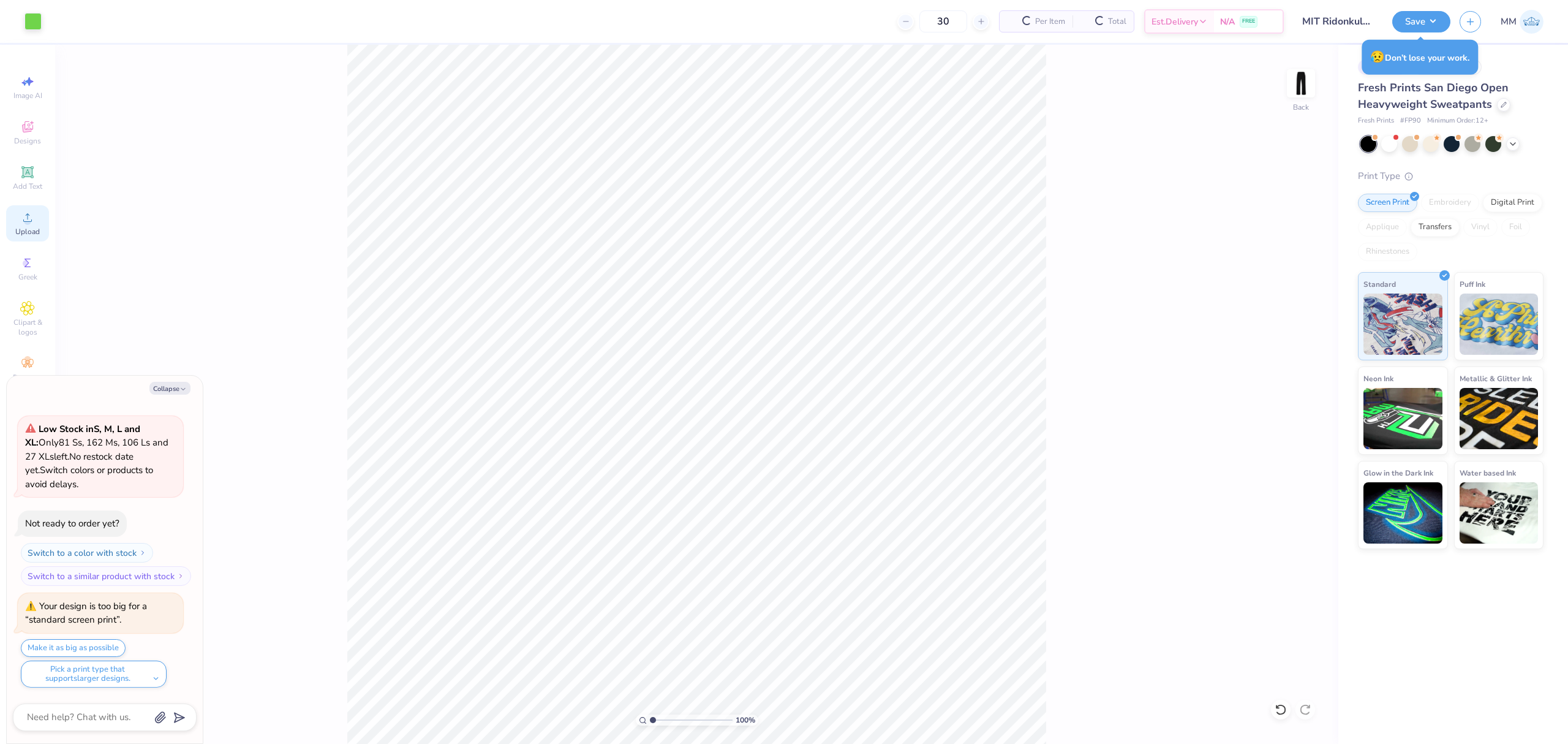
click at [30, 221] on icon at bounding box center [27, 217] width 15 height 15
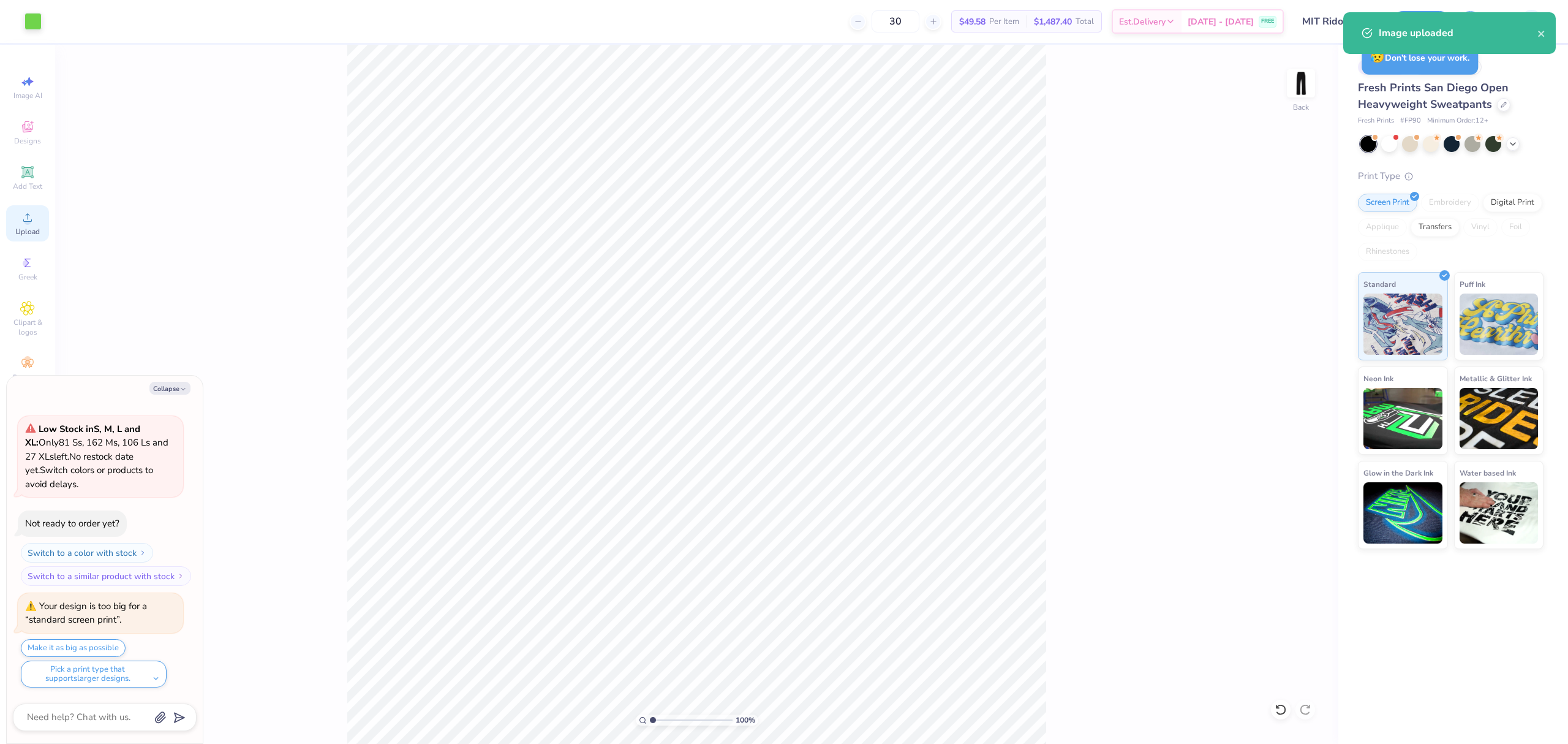
click at [23, 225] on div "Upload" at bounding box center [27, 223] width 43 height 36
type textarea "x"
type input "6.77"
click at [1292, 339] on input "10.84" at bounding box center [1293, 337] width 44 height 17
type input "6"
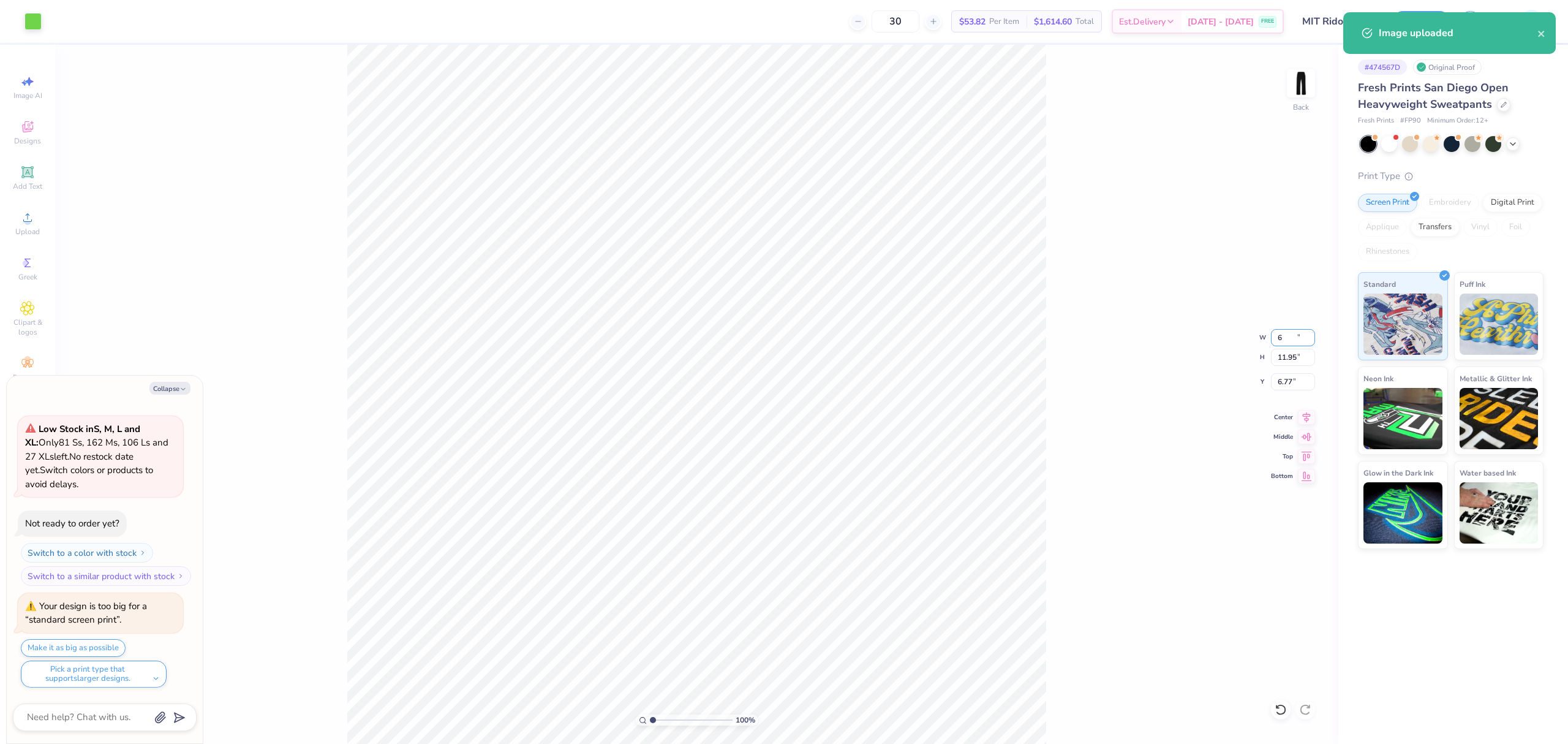
type textarea "x"
type input "6.00"
type input "6.61"
type input "9.44"
click at [1304, 412] on icon at bounding box center [1307, 415] width 17 height 15
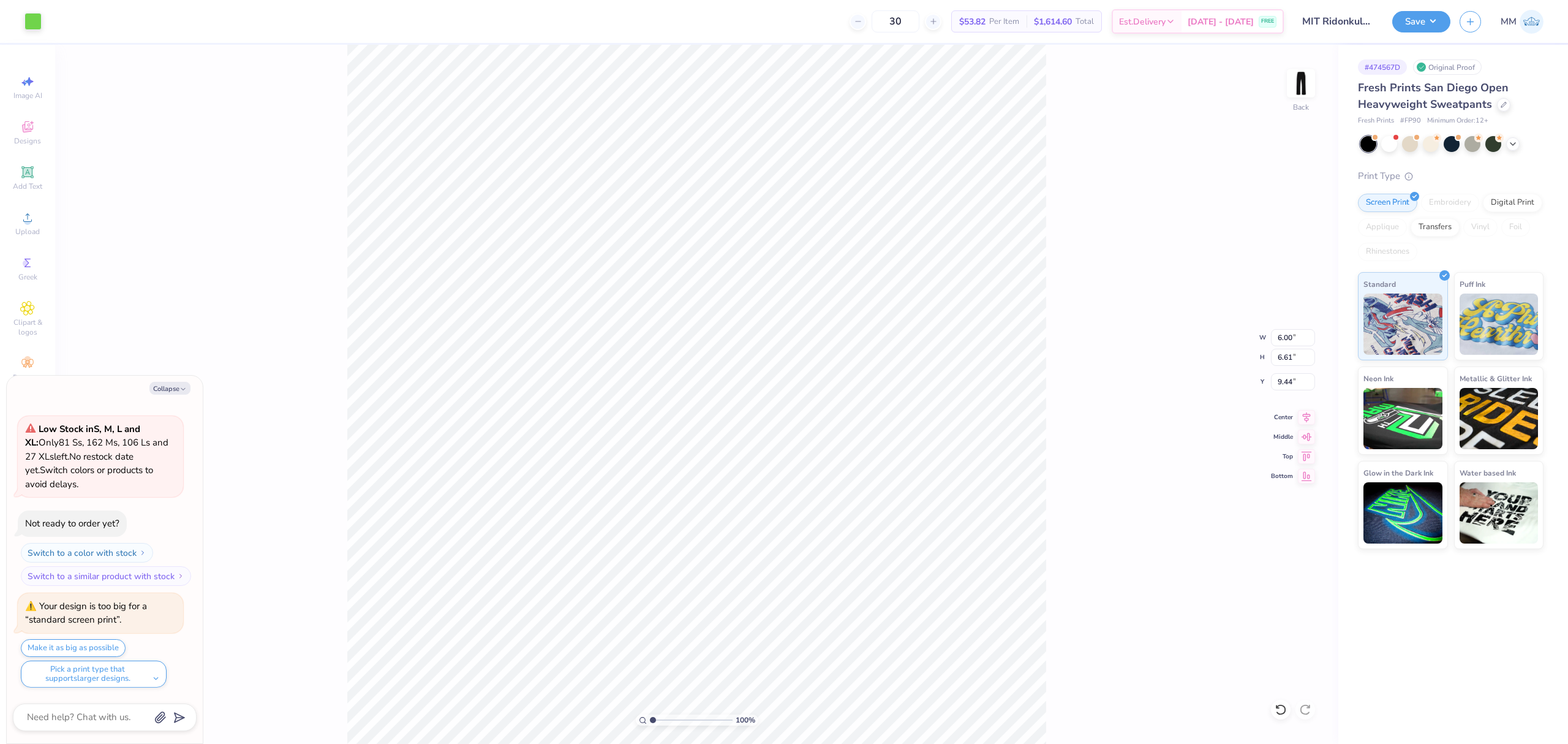
type textarea "x"
click at [1294, 381] on input "4.96" at bounding box center [1293, 381] width 44 height 17
type input "5.00"
click at [1402, 18] on button "Save" at bounding box center [1422, 19] width 58 height 21
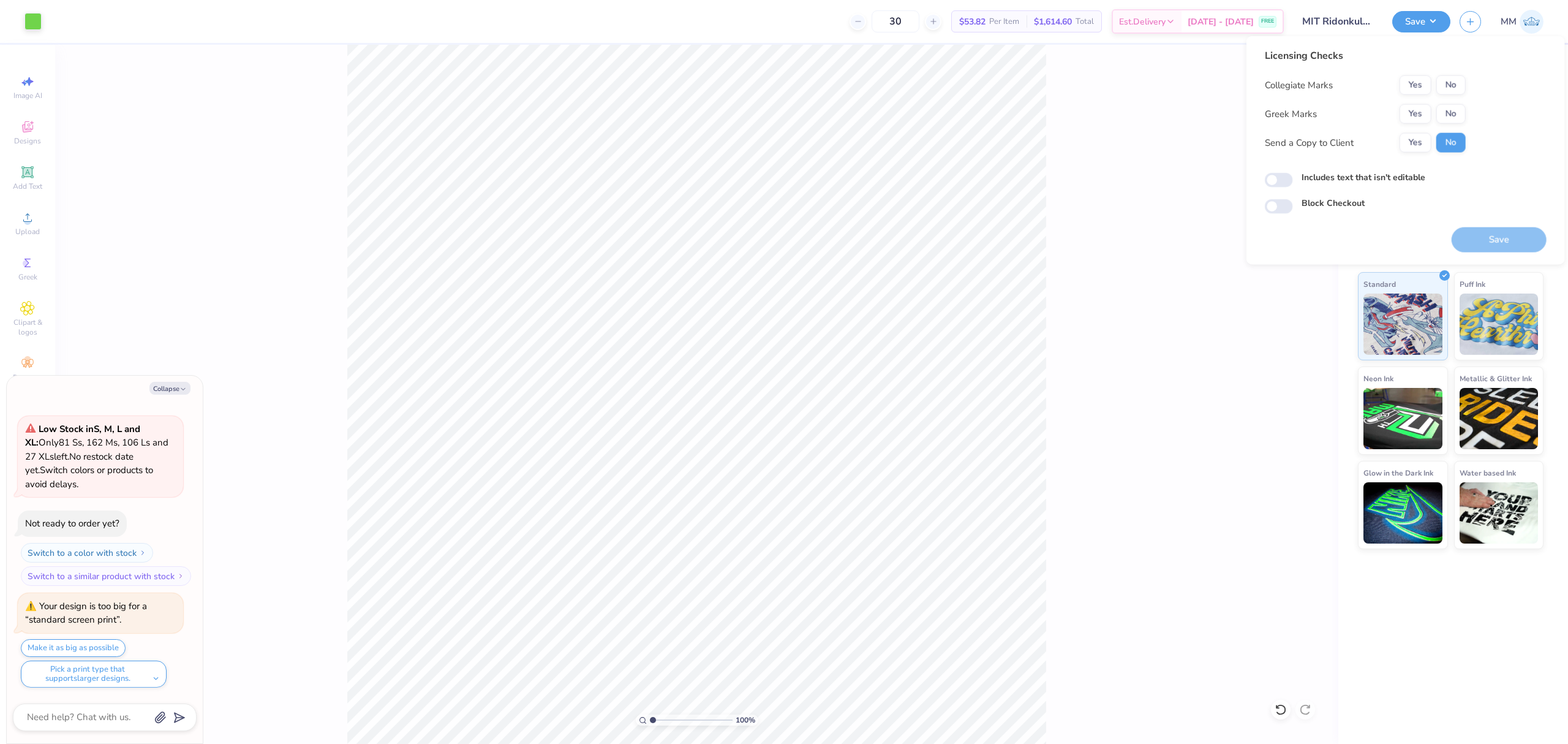
click at [1444, 85] on button "No" at bounding box center [1451, 85] width 30 height 19
click at [1452, 110] on button "No" at bounding box center [1451, 114] width 30 height 19
type textarea "x"
click at [1362, 176] on label "Includes text that isn't editable" at bounding box center [1363, 177] width 124 height 13
click at [1293, 176] on input "Includes text that isn't editable" at bounding box center [1279, 180] width 28 height 15
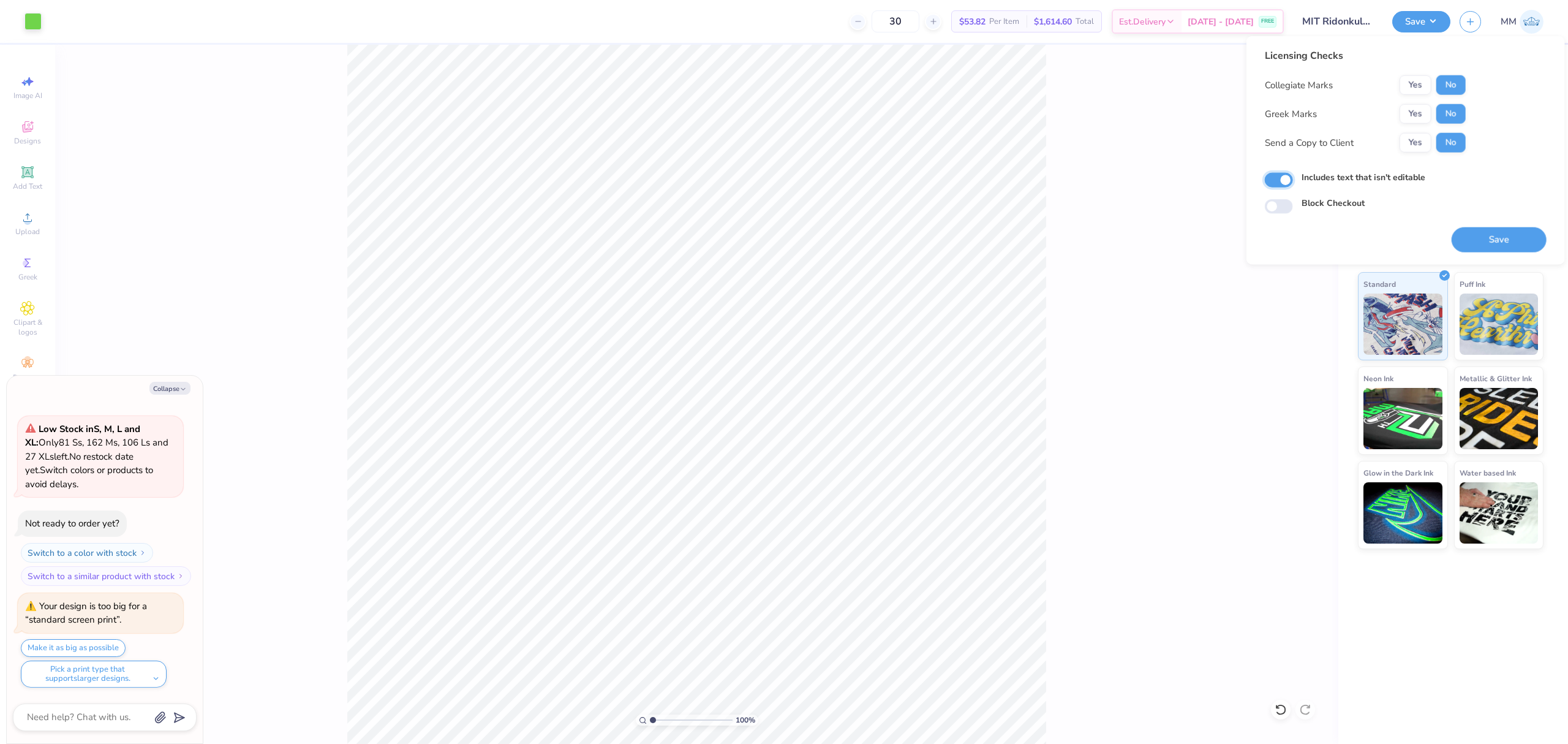
checkbox input "true"
click at [1486, 229] on button "Save" at bounding box center [1499, 239] width 95 height 25
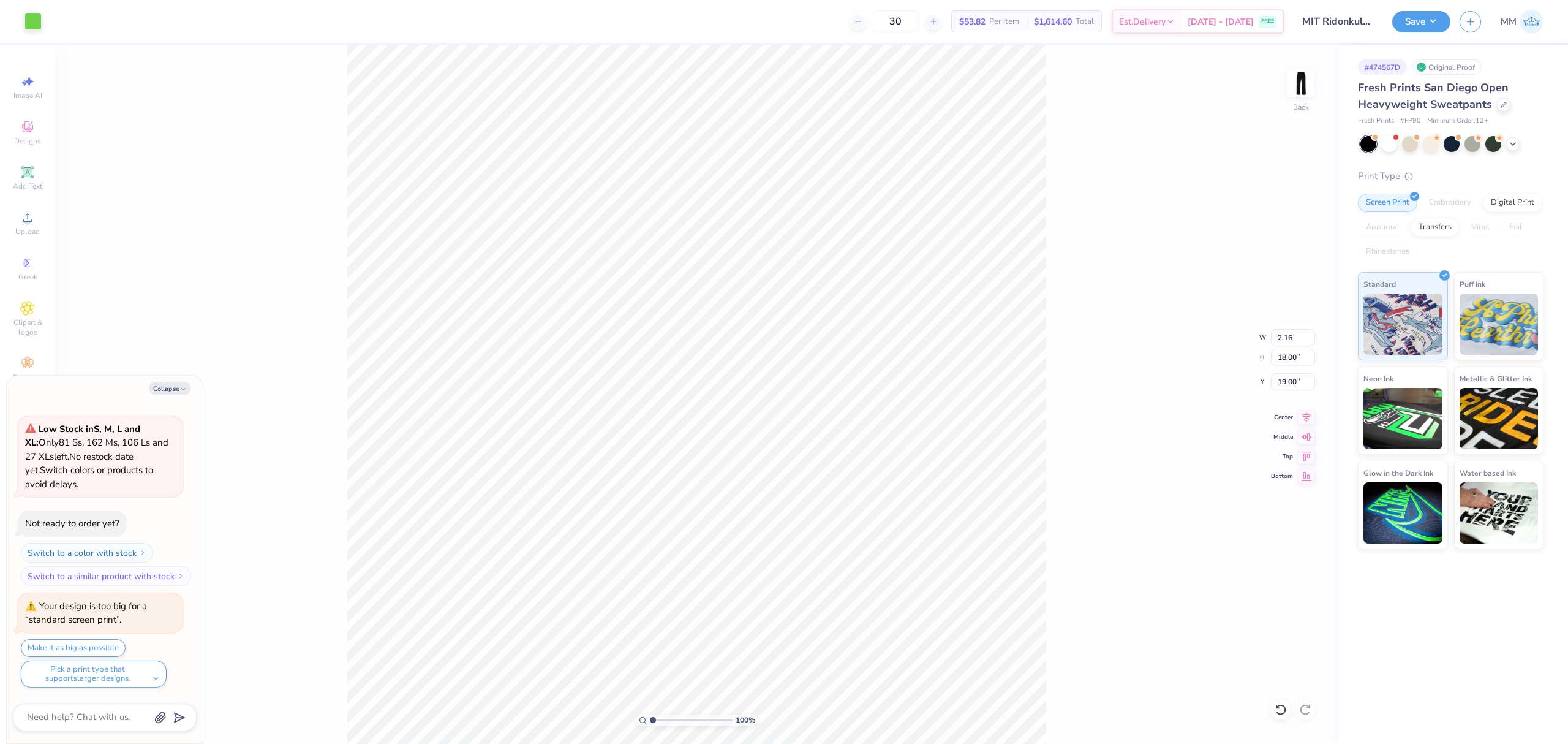
type textarea "x"
click at [1296, 363] on input "18.00" at bounding box center [1293, 357] width 44 height 17
type input "17"
type textarea "x"
type input "2.04"
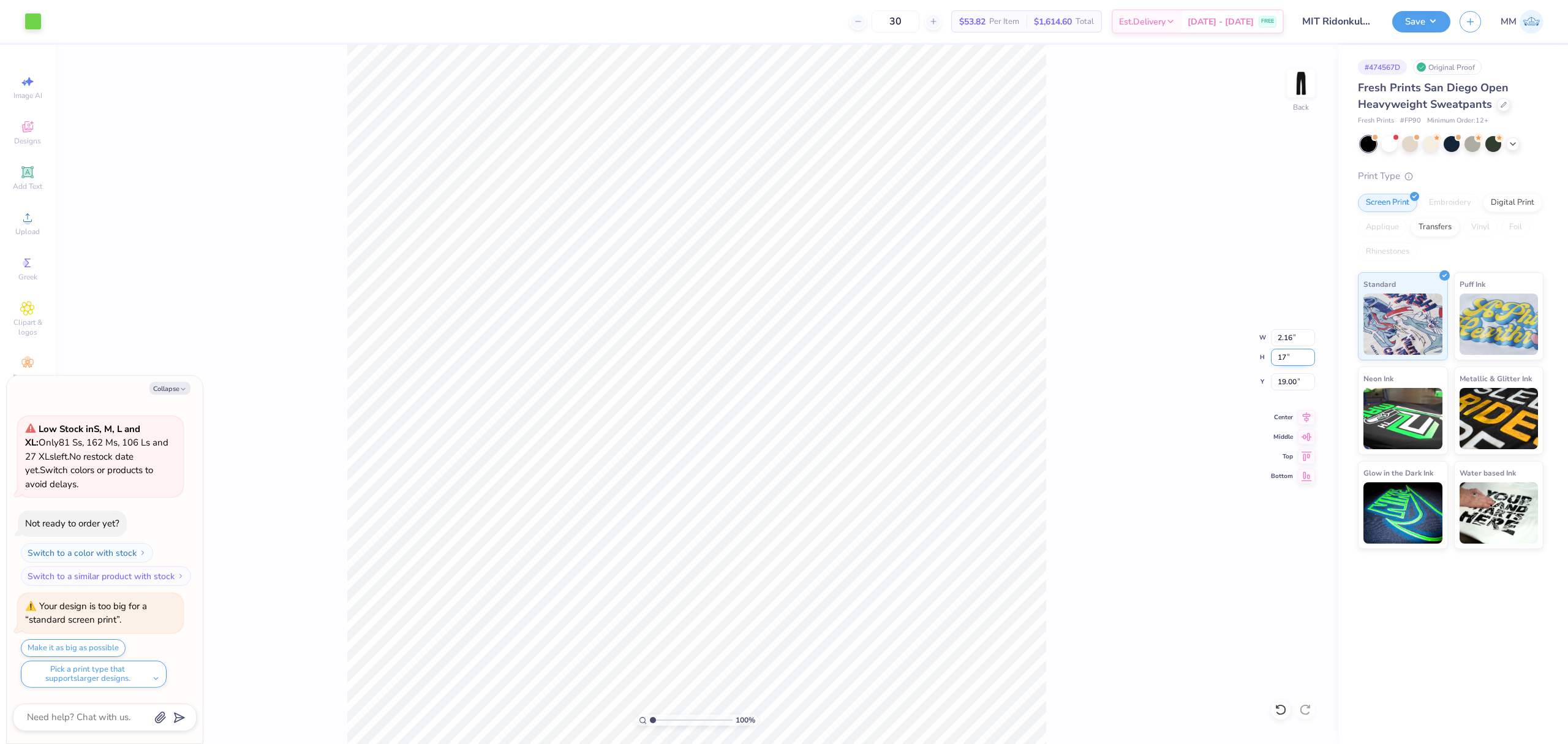
type input "17.00"
click at [1295, 381] on input "19.50" at bounding box center [1293, 381] width 44 height 17
type input "19"
type textarea "x"
type input "19.00"
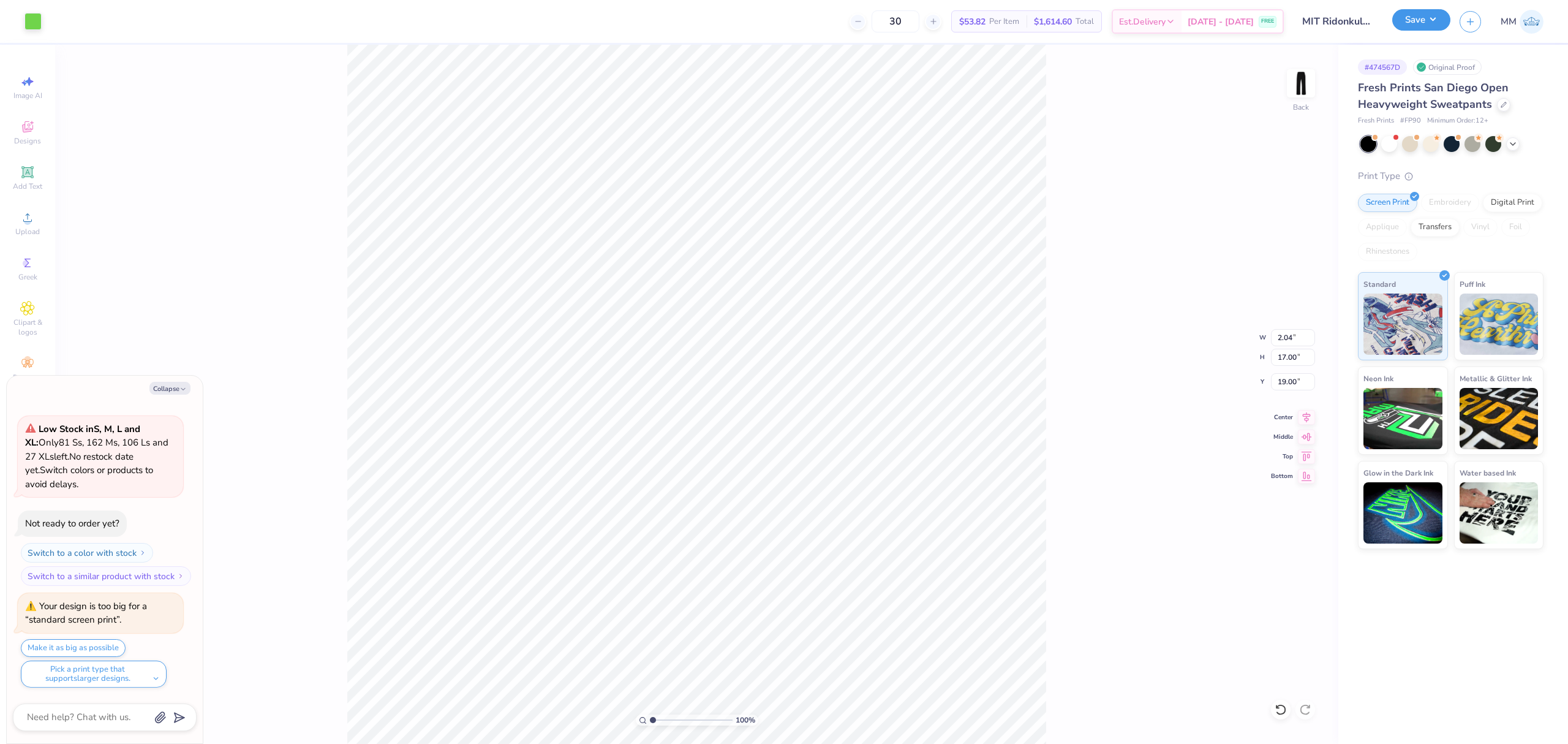
click at [1430, 19] on button "Save" at bounding box center [1422, 19] width 58 height 21
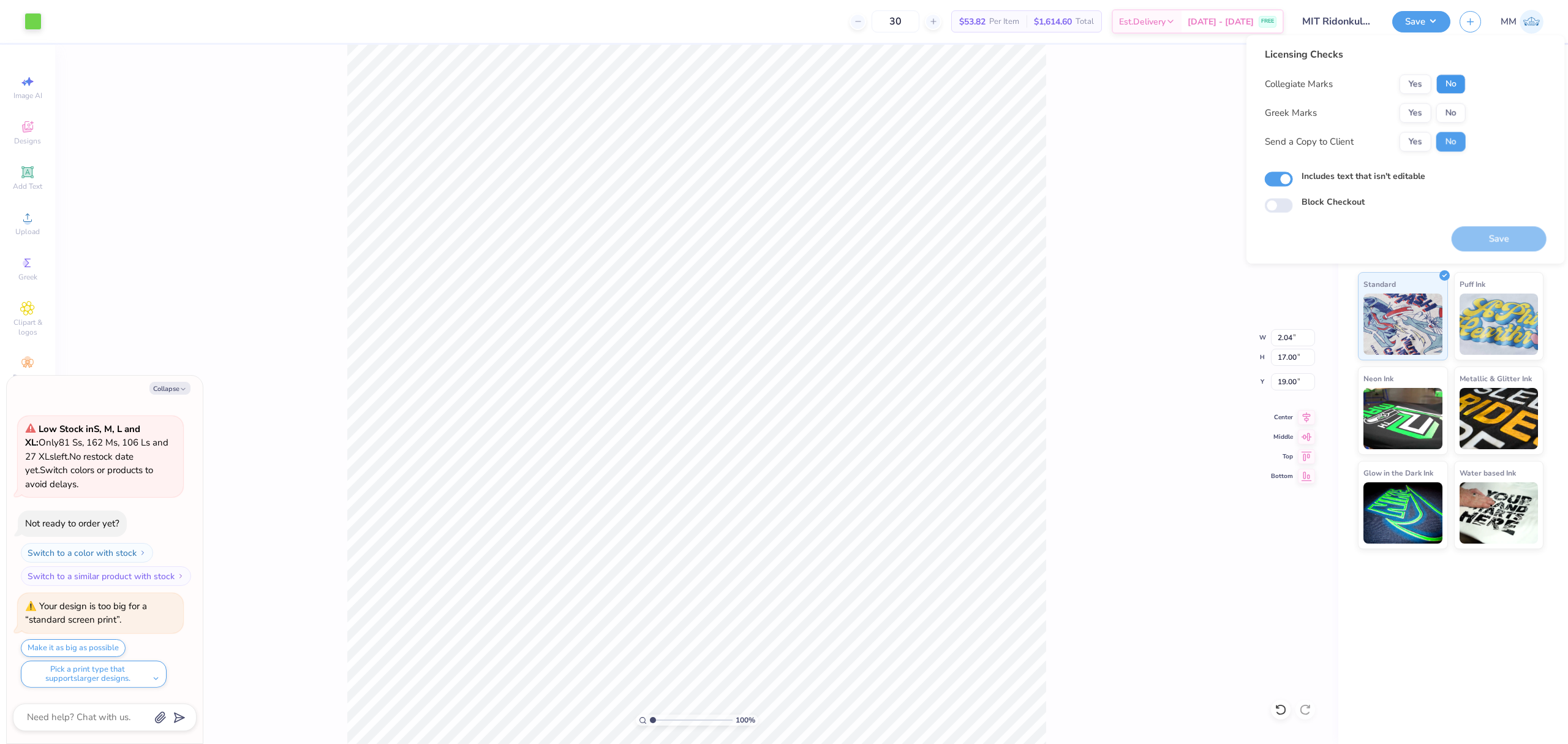
click at [1443, 79] on button "No" at bounding box center [1451, 84] width 30 height 19
click at [1447, 105] on button "No" at bounding box center [1451, 112] width 30 height 19
click at [1471, 236] on button "Save" at bounding box center [1499, 238] width 95 height 25
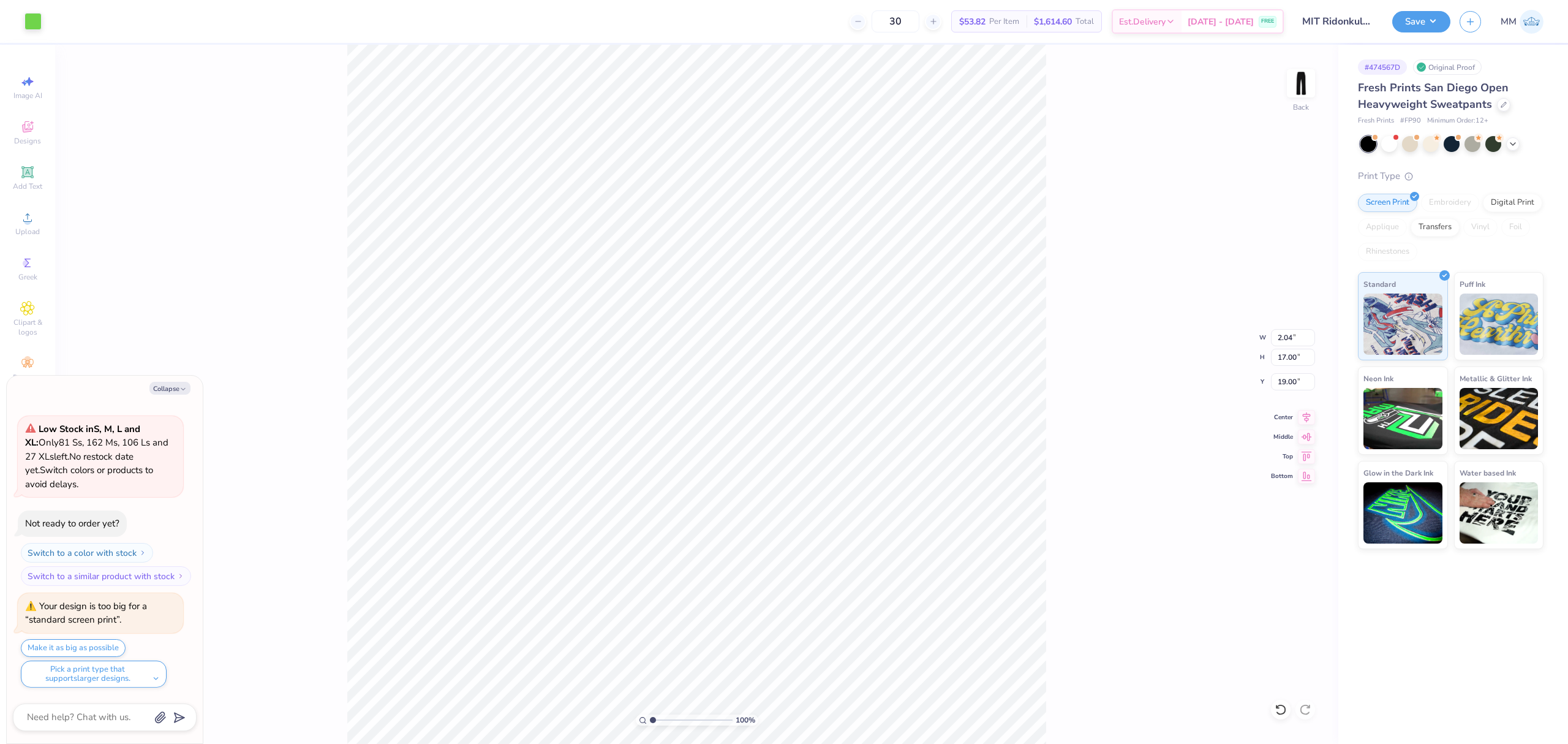
type textarea "x"
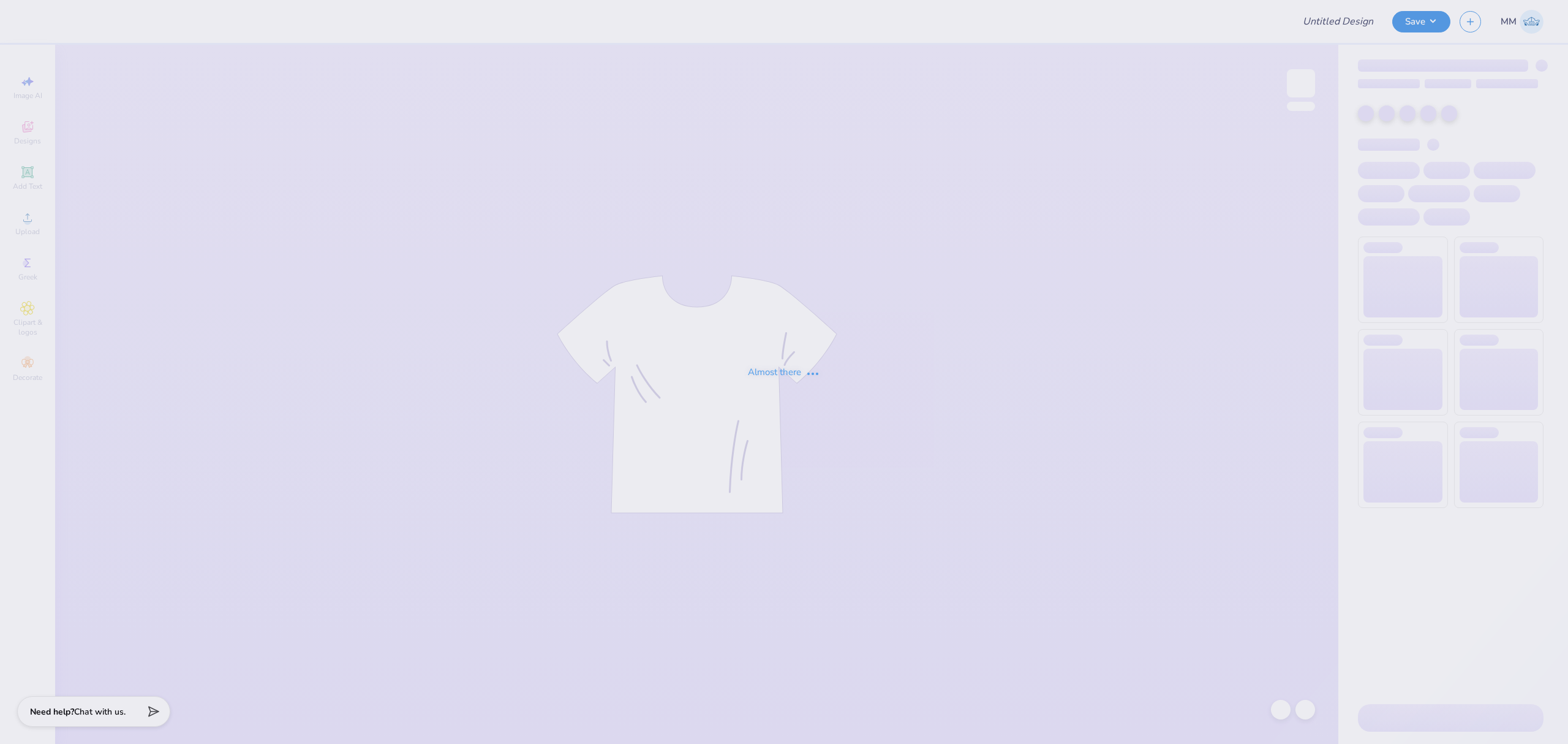
type input "American Dental Society tees!"
